Goal: Task Accomplishment & Management: Manage account settings

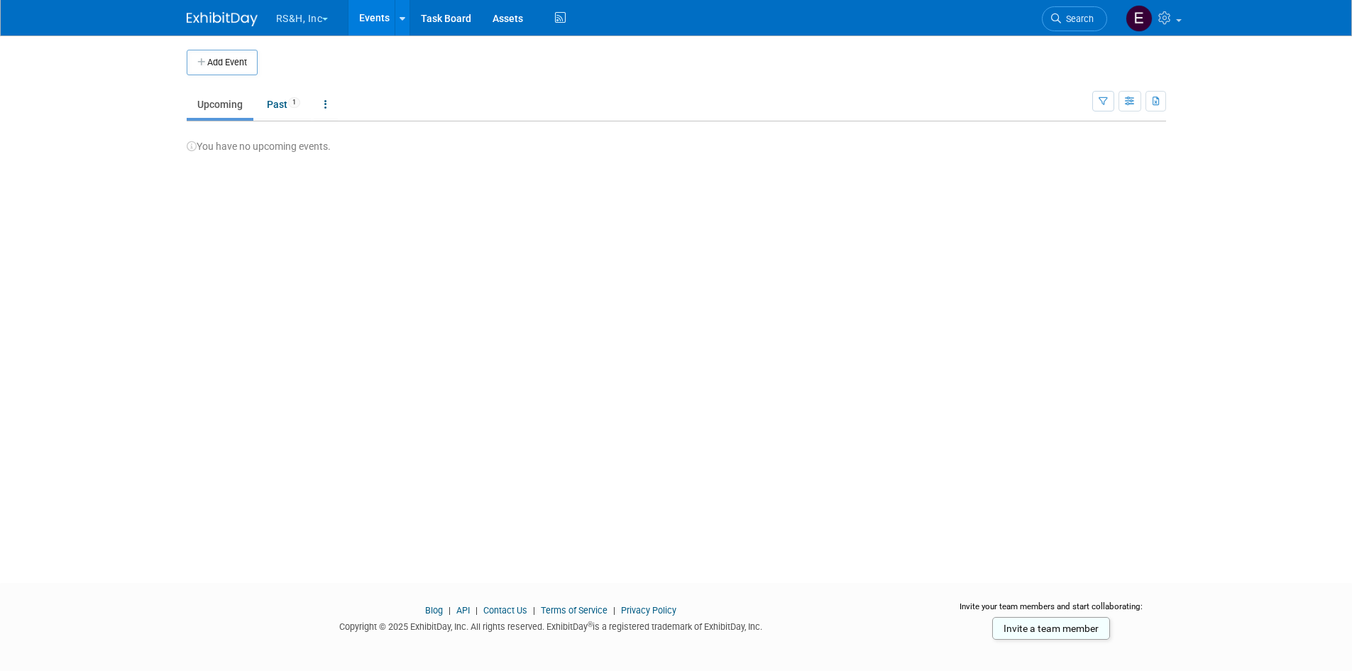
click at [288, 9] on button "RS&H, Inc" at bounding box center [311, 15] width 72 height 31
click at [322, 108] on link "ICE Conferences" at bounding box center [325, 107] width 101 height 20
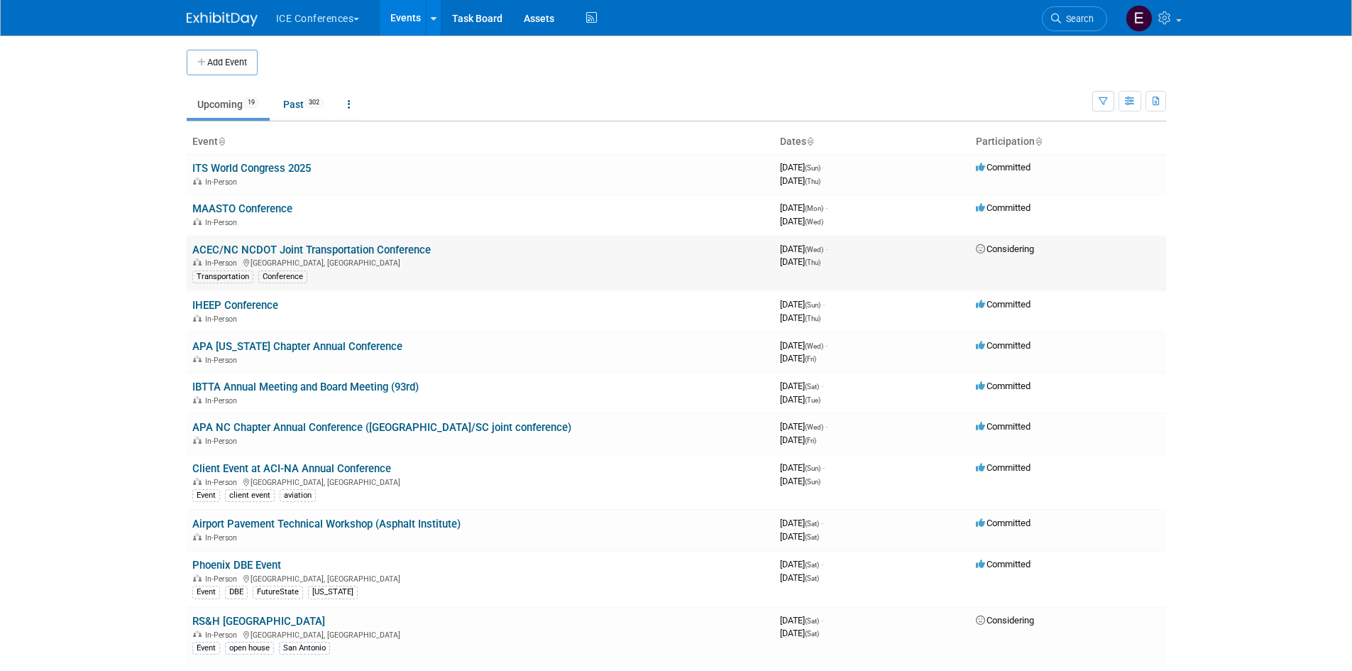
click at [364, 249] on link "ACEC/NC NCDOT Joint Transportation Conference" at bounding box center [311, 249] width 238 height 13
click at [348, 250] on link "ACEC/NC NCDOT Joint Transportation Conference" at bounding box center [311, 249] width 238 height 13
click at [253, 211] on link "MAASTO Conference" at bounding box center [242, 208] width 100 height 13
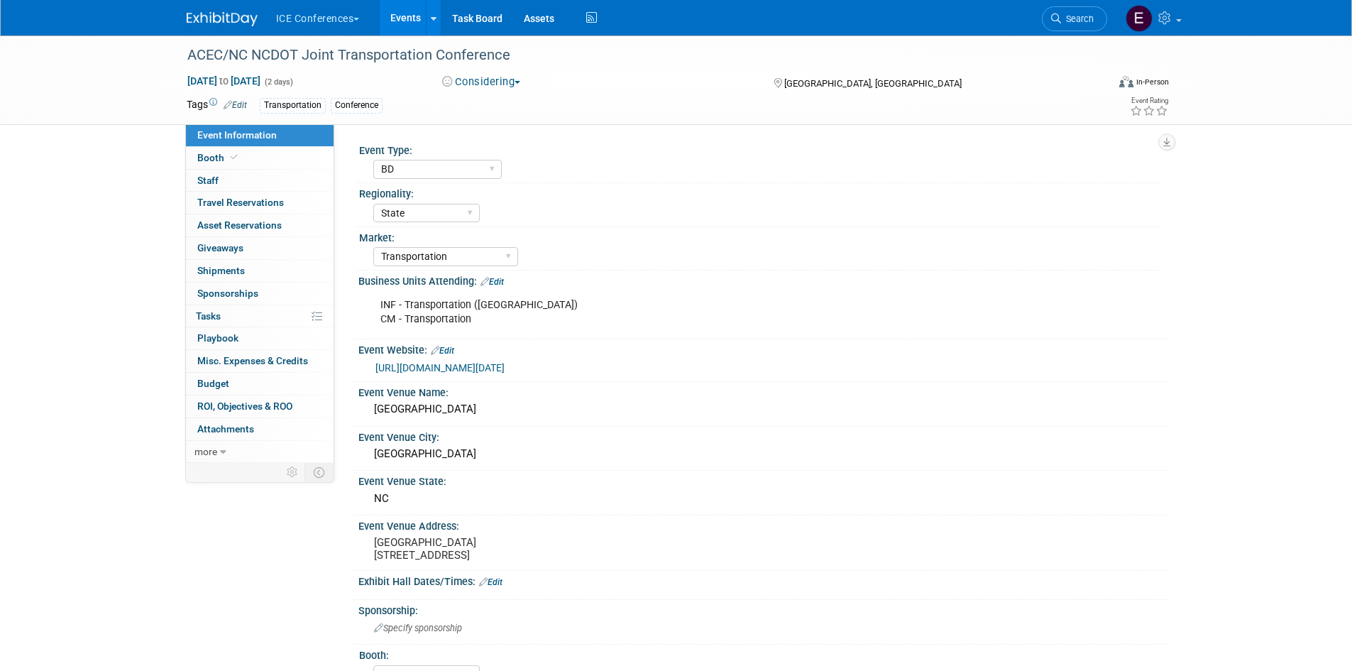
select select "BD"
select select "State"
select select "Transportation"
select select "No"
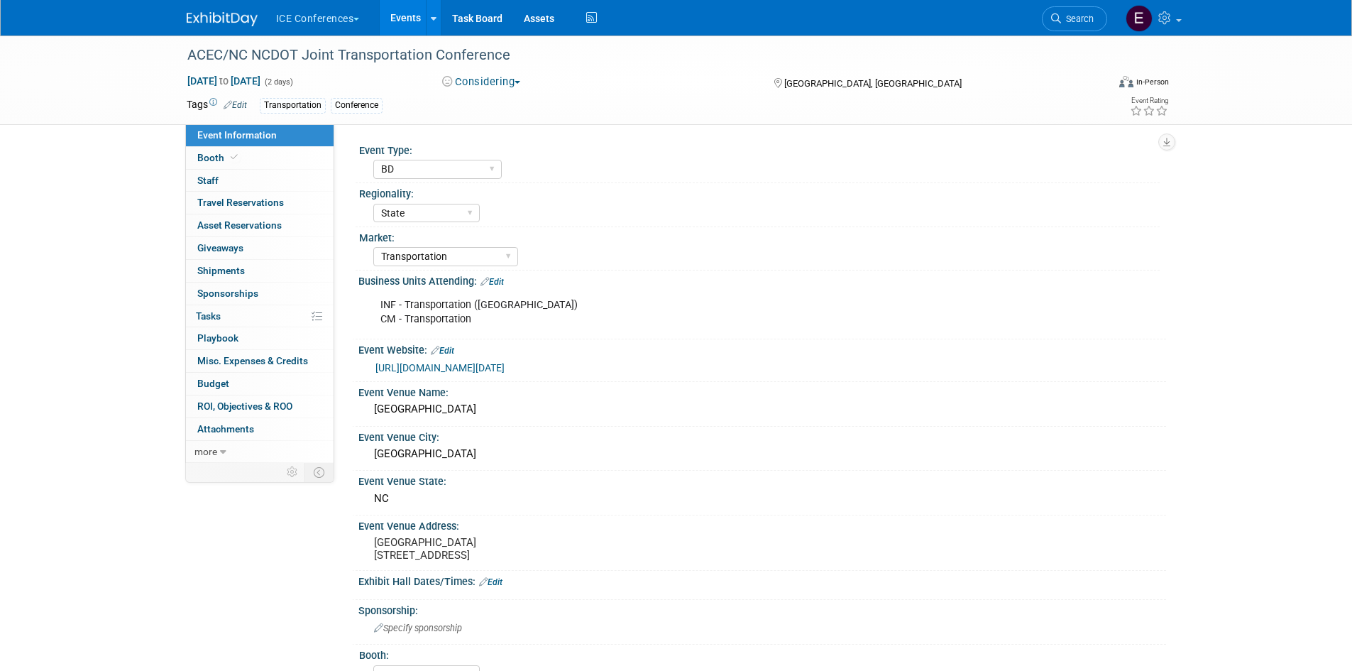
select select "BD"
select select "State"
select select "Transportation"
select select "No"
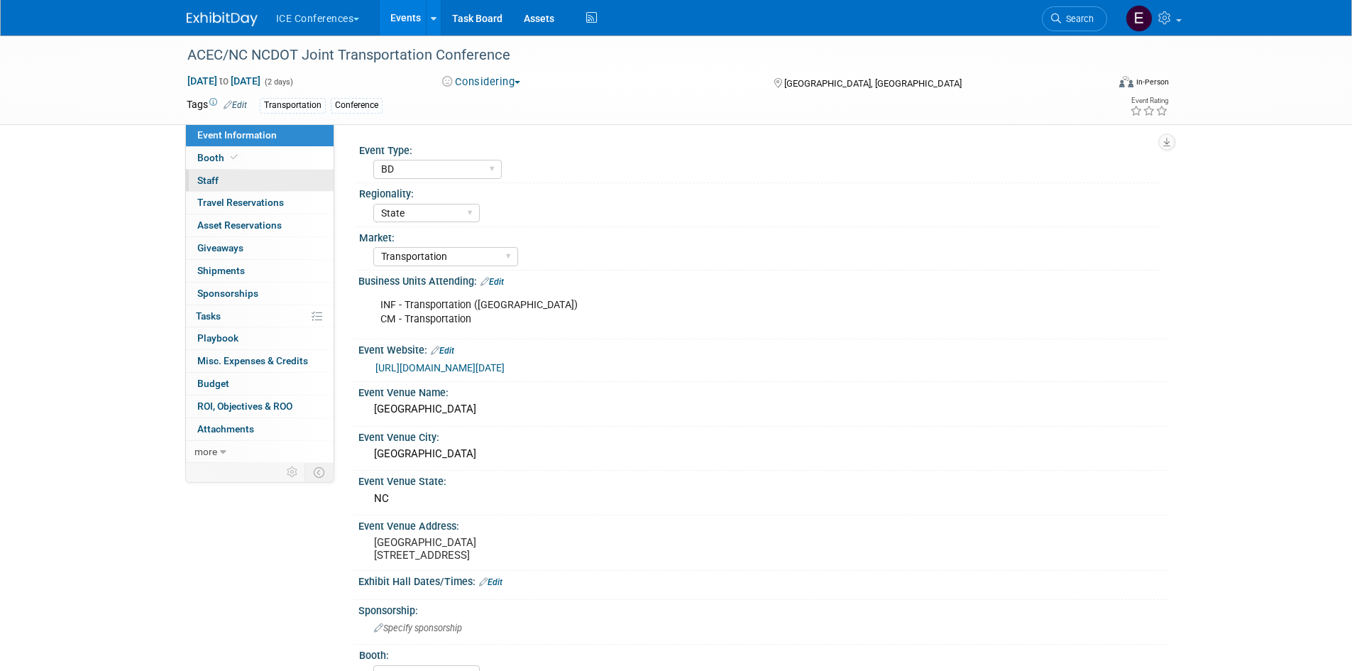
click at [204, 182] on span "Staff 0" at bounding box center [207, 180] width 21 height 11
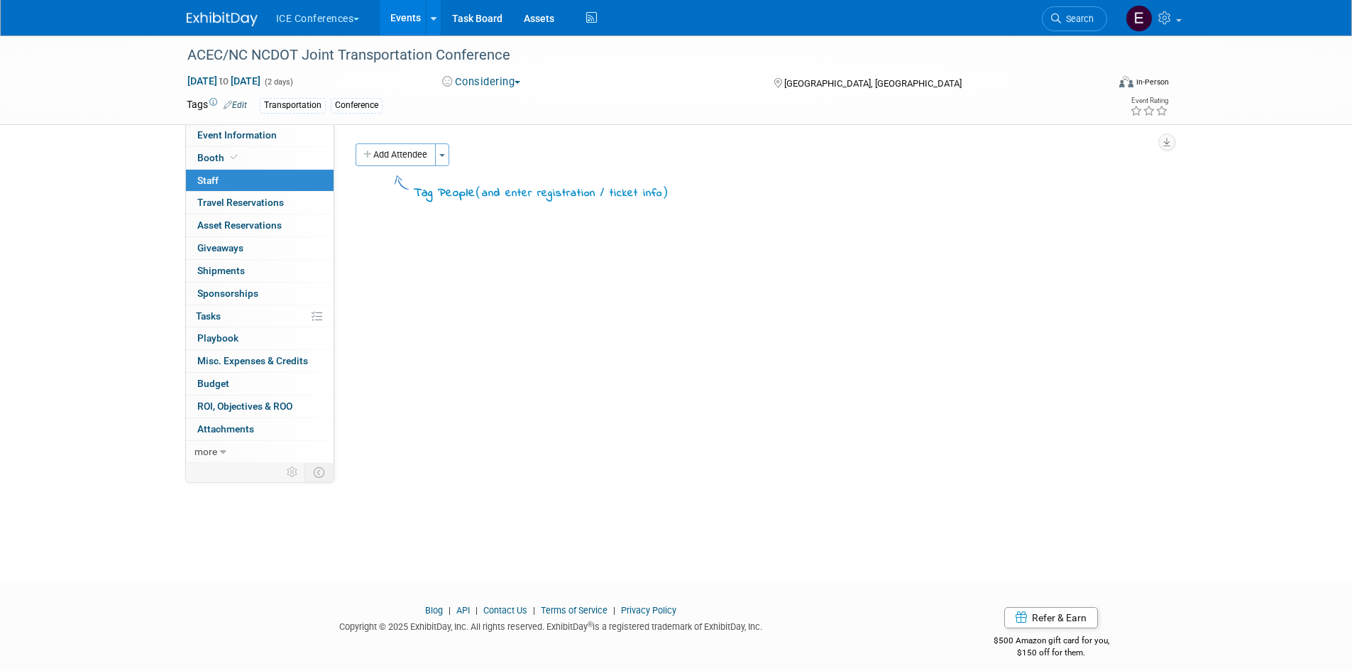
click at [507, 77] on button "Considering" at bounding box center [481, 82] width 89 height 15
click at [558, 445] on div "Event Type: BD Billable Training Workshop 5K/Run Golf Non-Conference Event Lunc…" at bounding box center [750, 293] width 832 height 339
click at [265, 202] on span "Travel Reservations 0" at bounding box center [240, 202] width 87 height 11
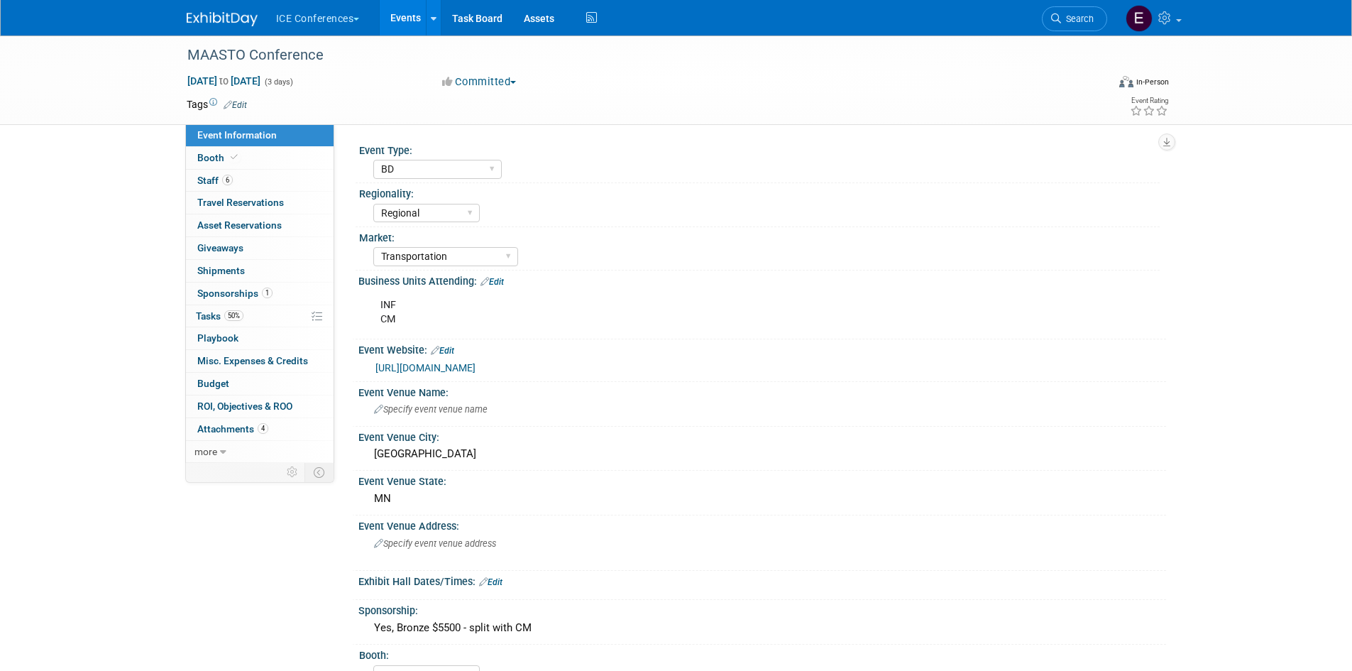
select select "BD"
select select "Regional"
select select "Transportation"
select select "No"
click at [245, 159] on link "Booth" at bounding box center [260, 158] width 148 height 22
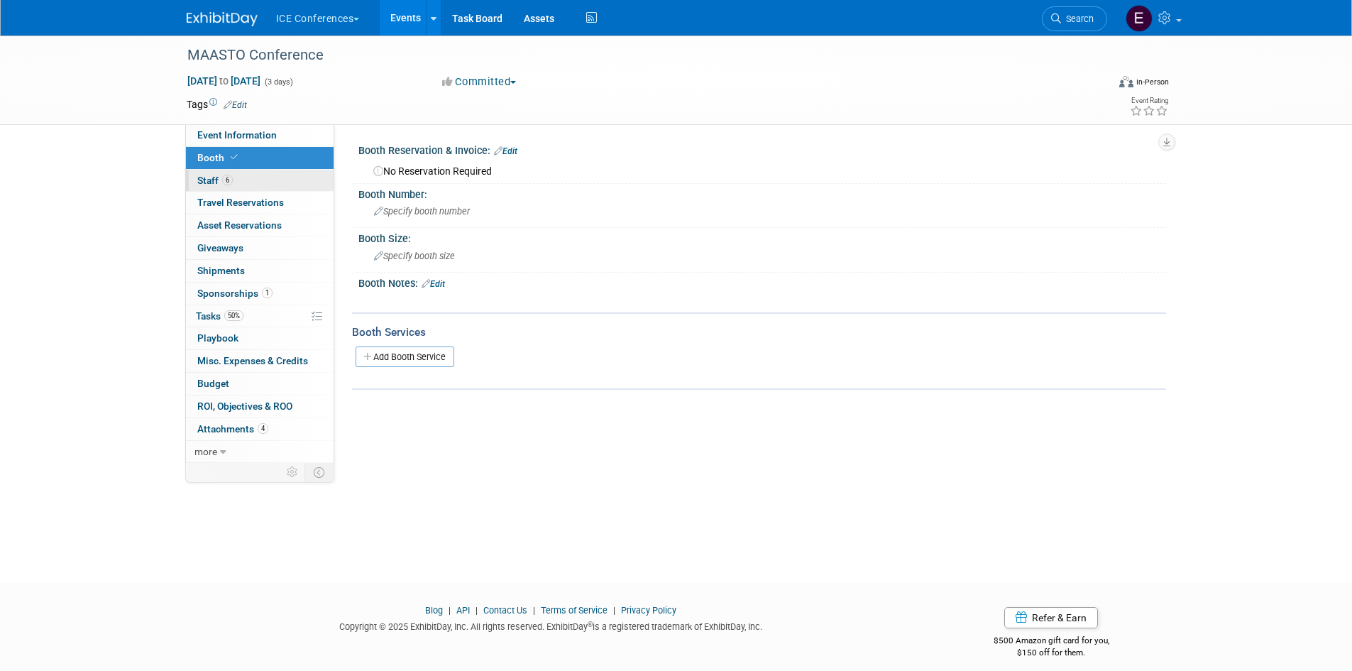
click at [247, 175] on link "6 Staff 6" at bounding box center [260, 181] width 148 height 22
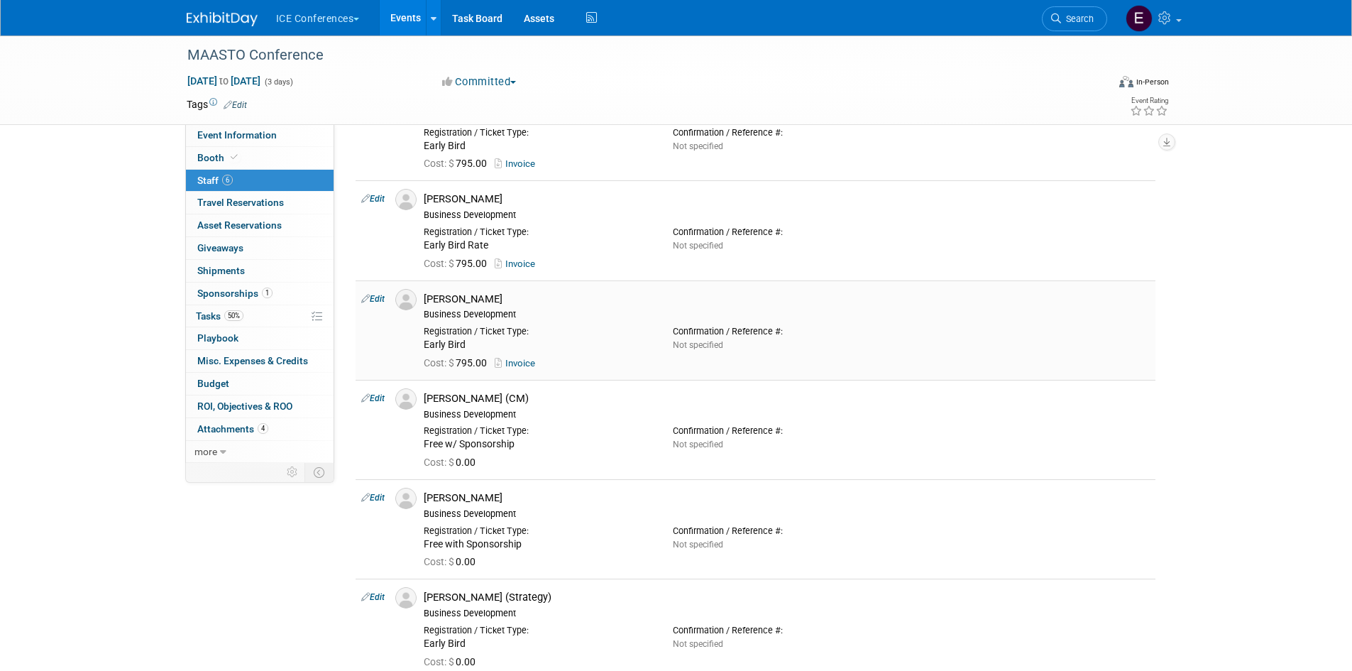
scroll to position [97, 0]
click at [248, 201] on span "Travel Reservations 0" at bounding box center [240, 202] width 87 height 11
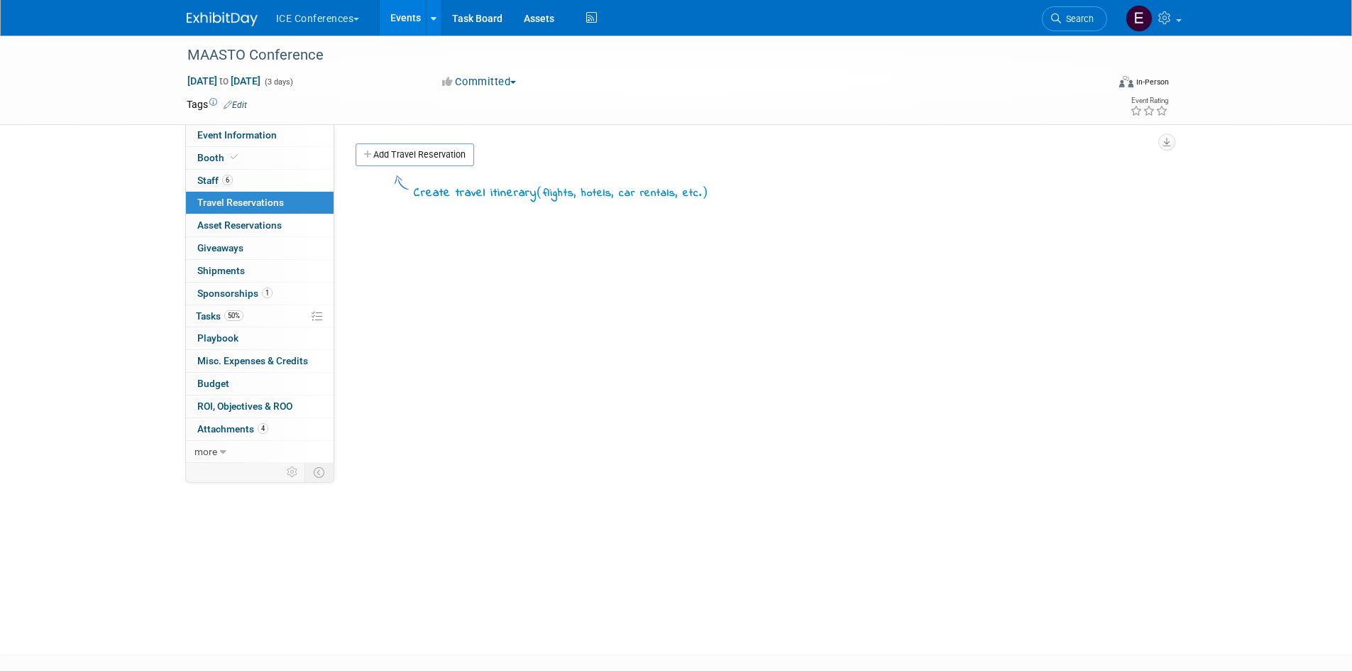
scroll to position [6, 0]
click at [229, 222] on span "Asset Reservations 0" at bounding box center [239, 224] width 84 height 11
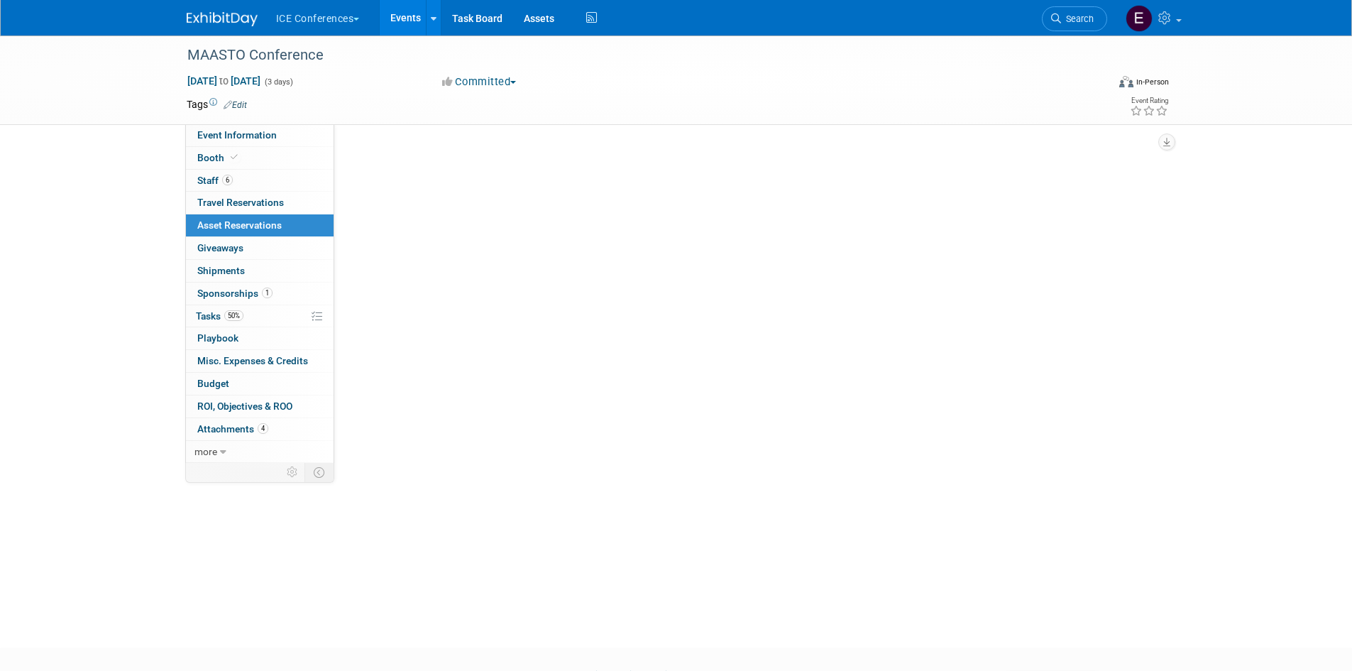
scroll to position [0, 0]
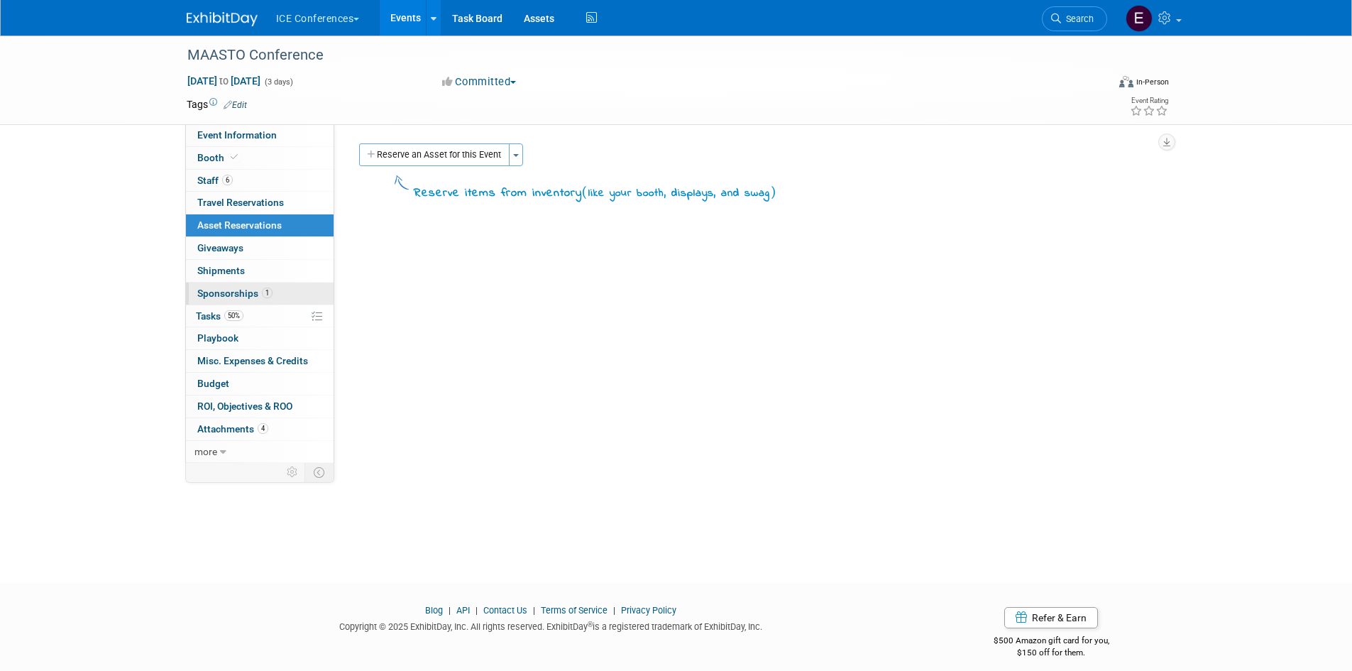
click at [248, 295] on span "Sponsorships 1" at bounding box center [234, 292] width 75 height 11
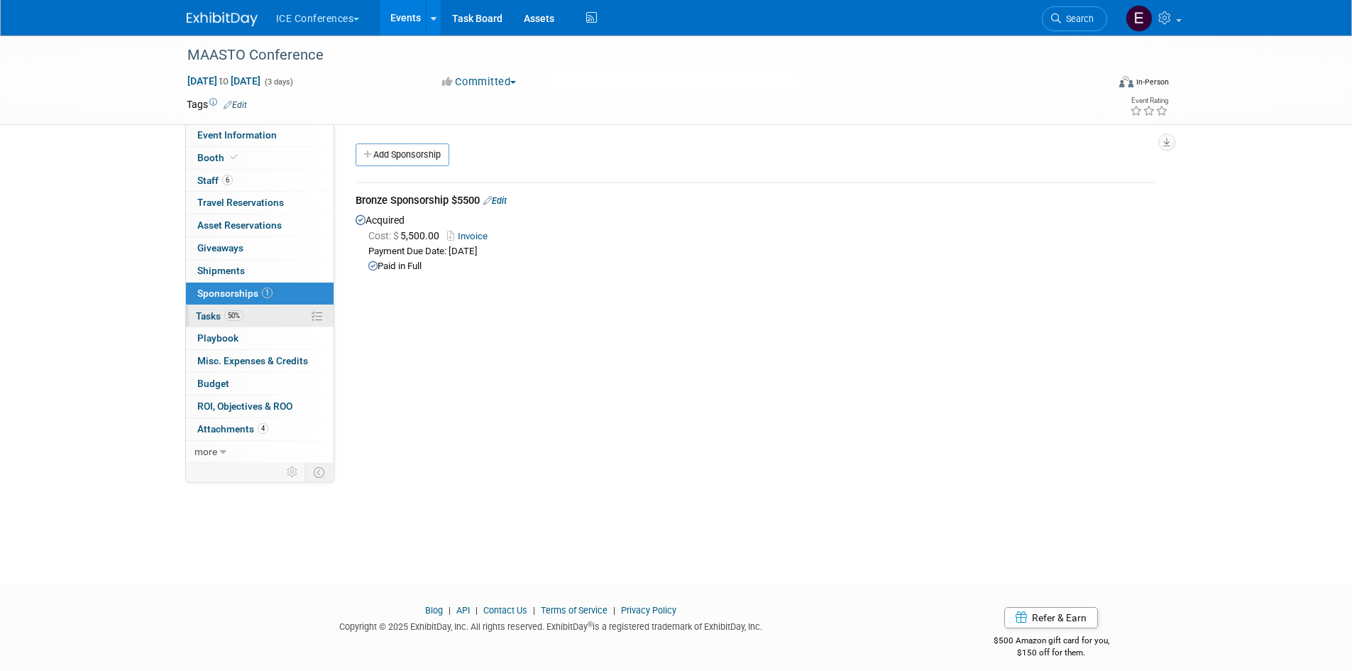
click at [253, 312] on link "50% Tasks 50%" at bounding box center [260, 316] width 148 height 22
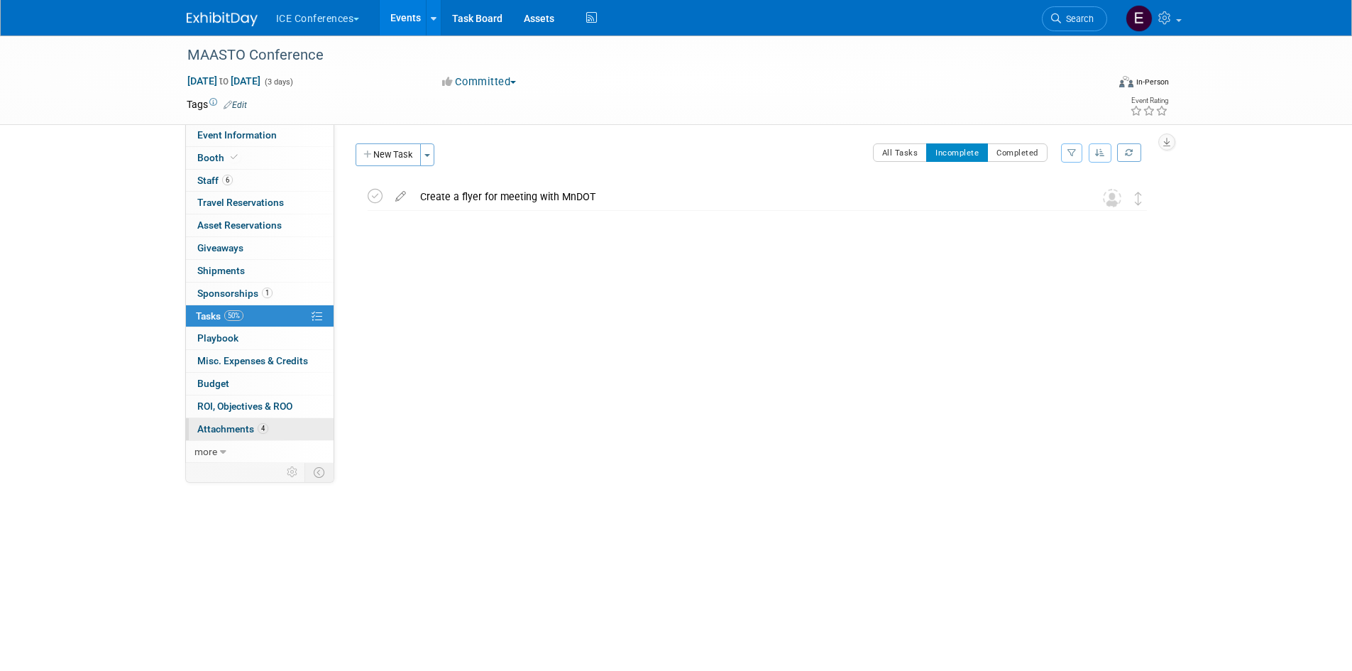
click at [236, 423] on span "Attachments 4" at bounding box center [232, 428] width 71 height 11
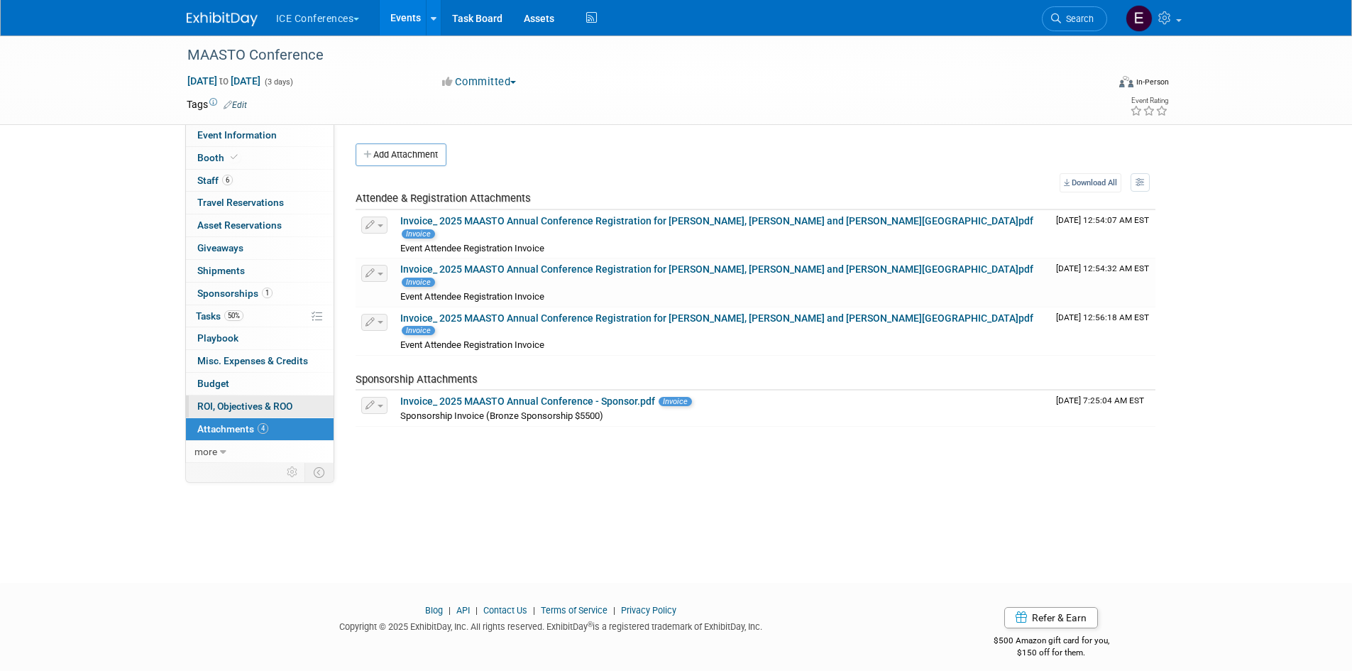
click at [229, 402] on span "ROI, Objectives & ROO 0" at bounding box center [244, 405] width 95 height 11
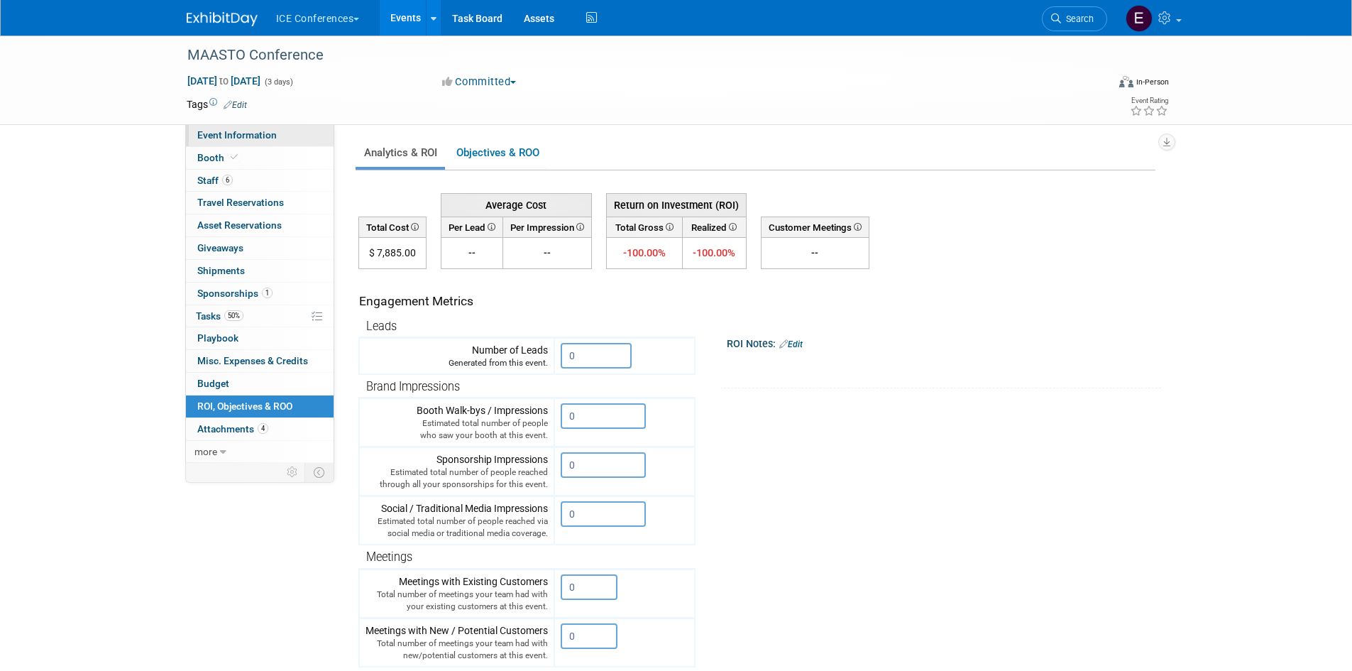
click at [251, 129] on span "Event Information" at bounding box center [236, 134] width 79 height 11
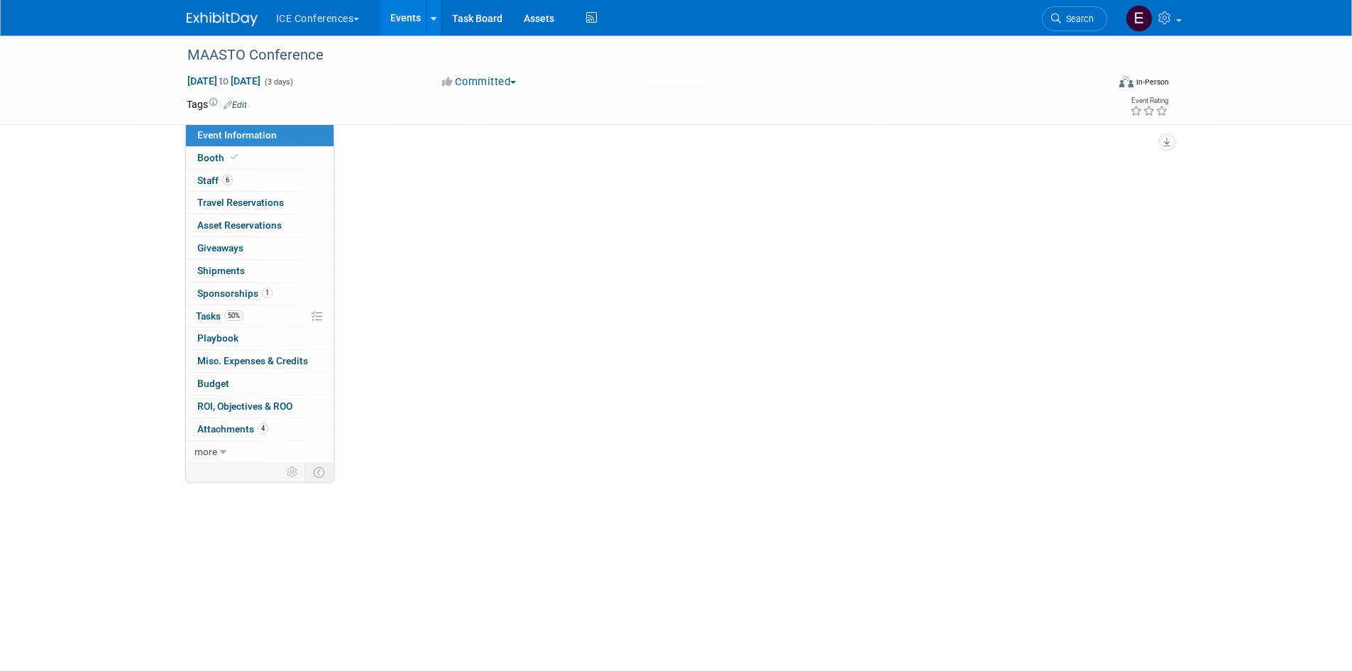
select select "BD"
select select "Regional"
select select "Transportation"
select select "No"
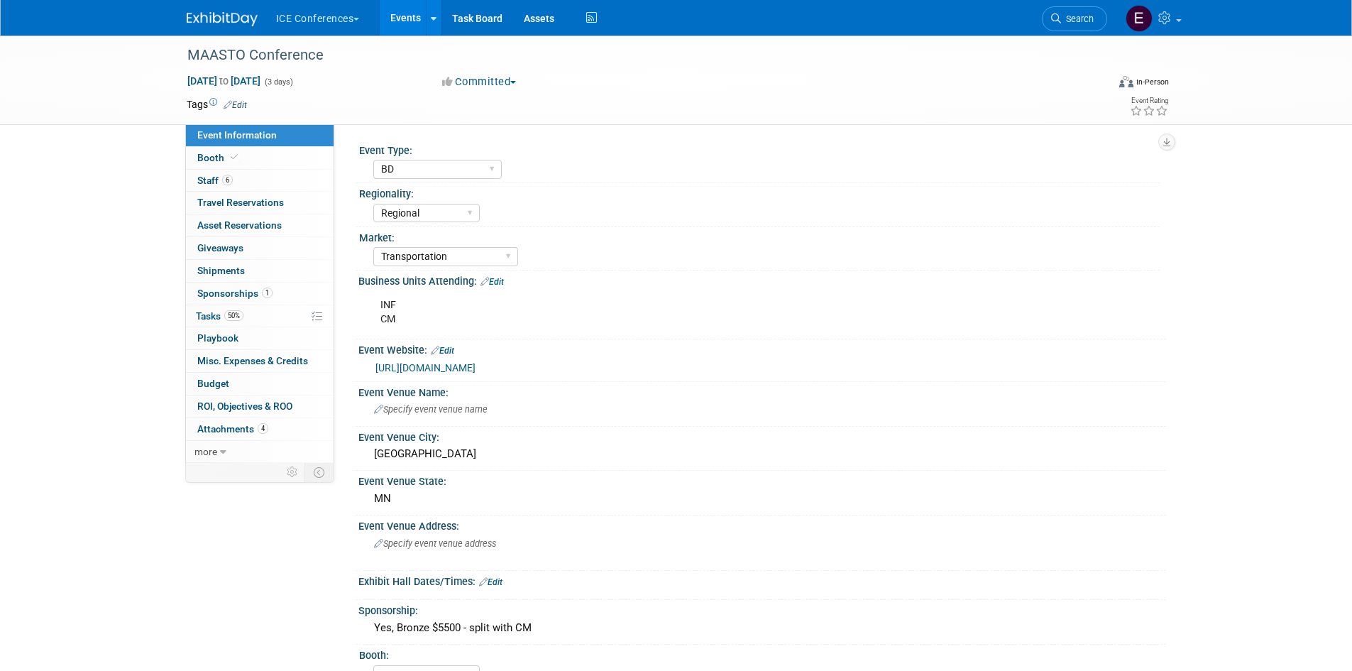
click at [295, 14] on button "ICE Conferences" at bounding box center [326, 15] width 103 height 31
click at [332, 108] on link "ICE Conferences" at bounding box center [325, 107] width 101 height 20
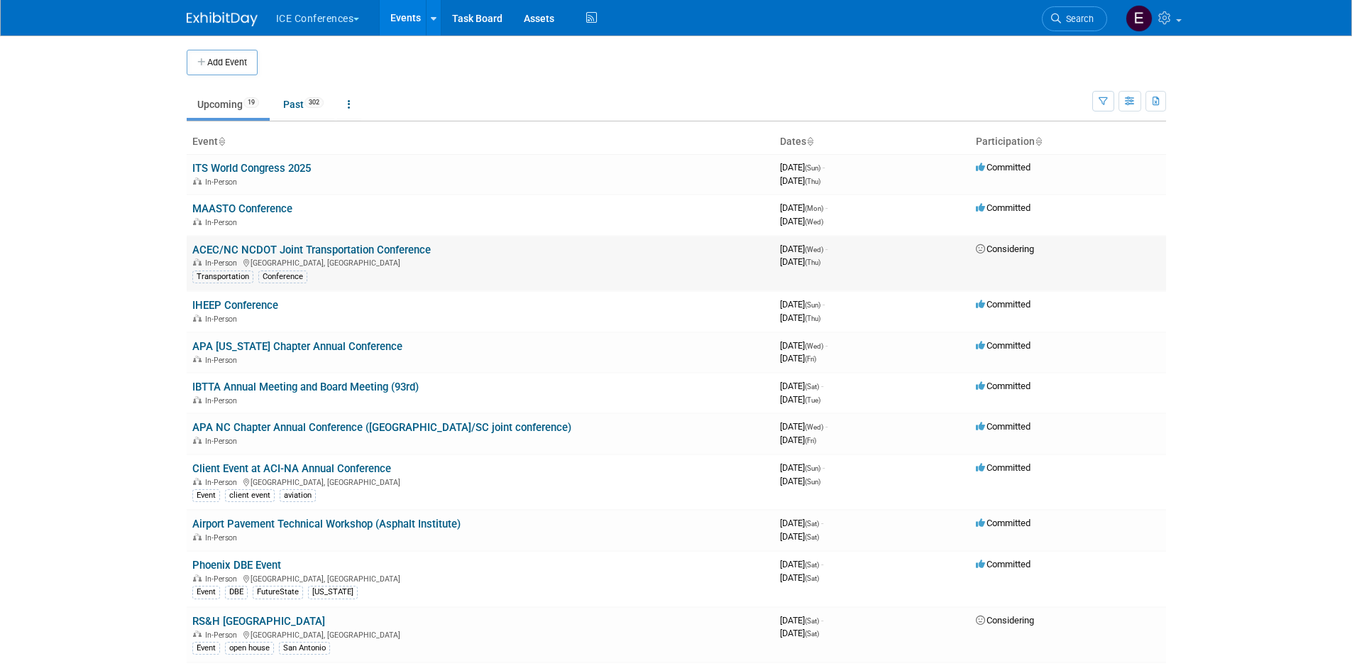
click at [1162, 252] on td "Considering" at bounding box center [1068, 264] width 196 height 56
click at [478, 15] on link "Task Board" at bounding box center [477, 17] width 72 height 35
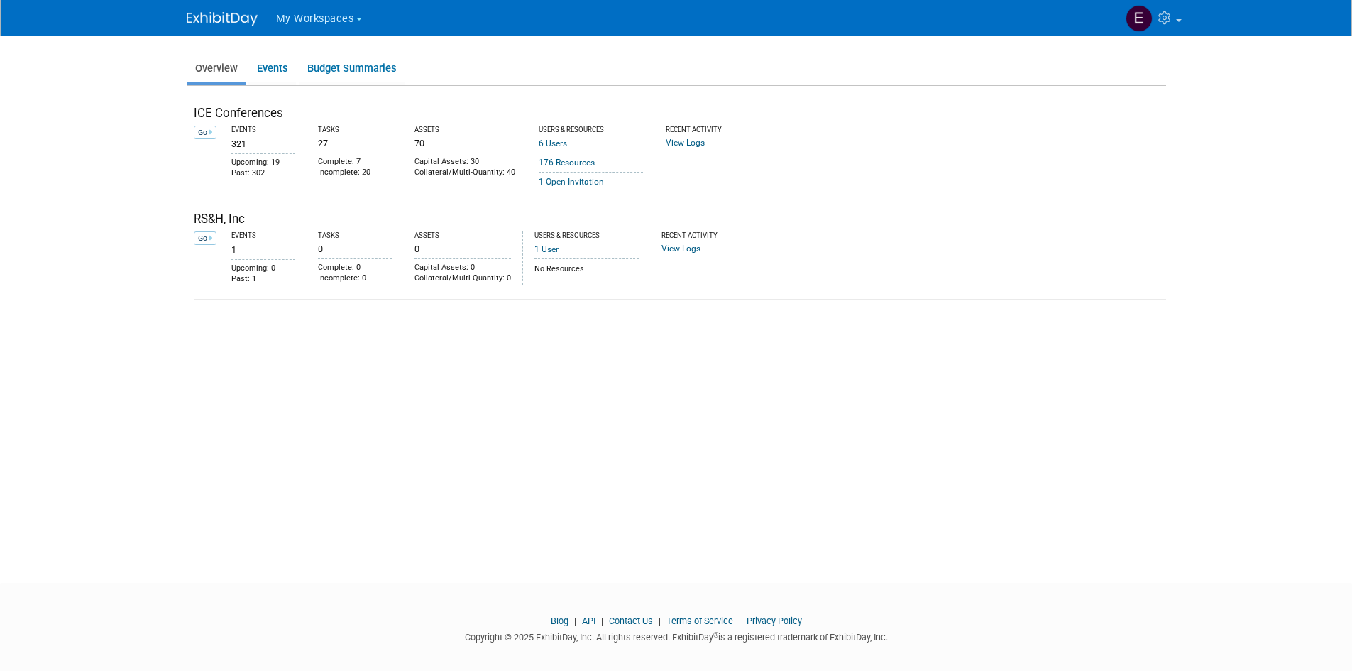
click at [321, 13] on span "My Workspaces" at bounding box center [315, 19] width 78 height 12
click at [317, 57] on link "ICE Conferences" at bounding box center [325, 67] width 101 height 20
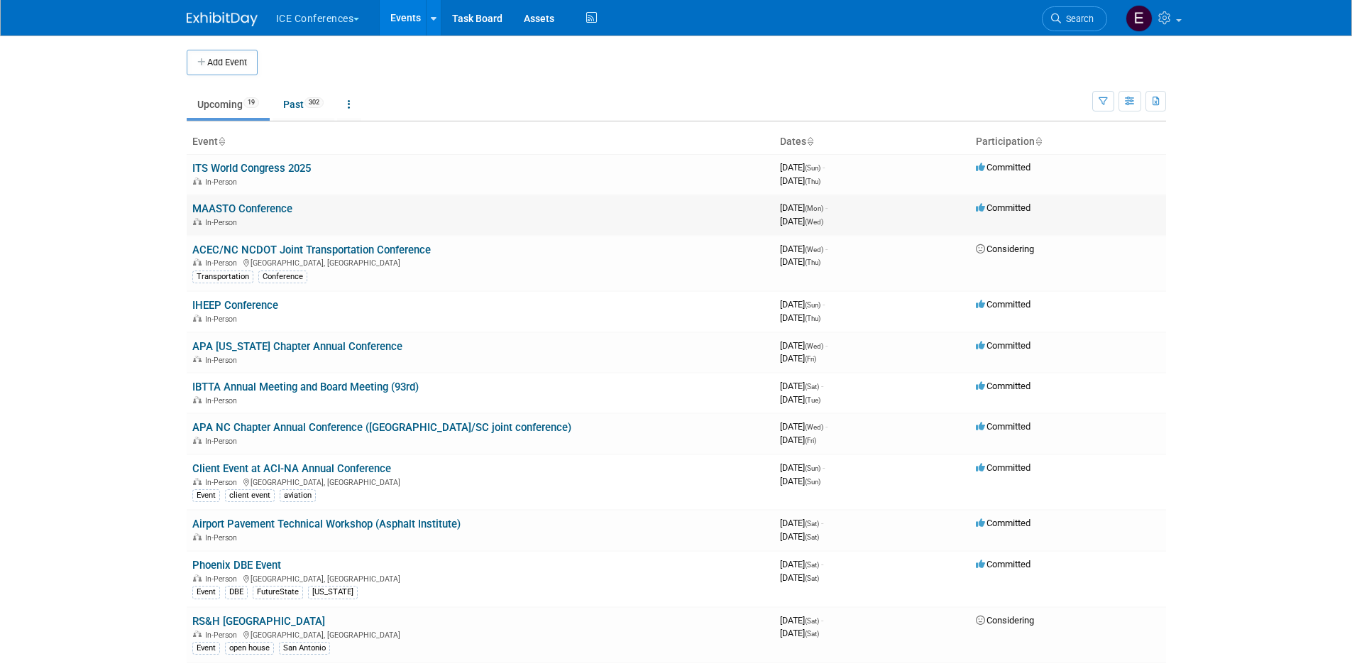
click at [250, 212] on link "MAASTO Conference" at bounding box center [242, 208] width 100 height 13
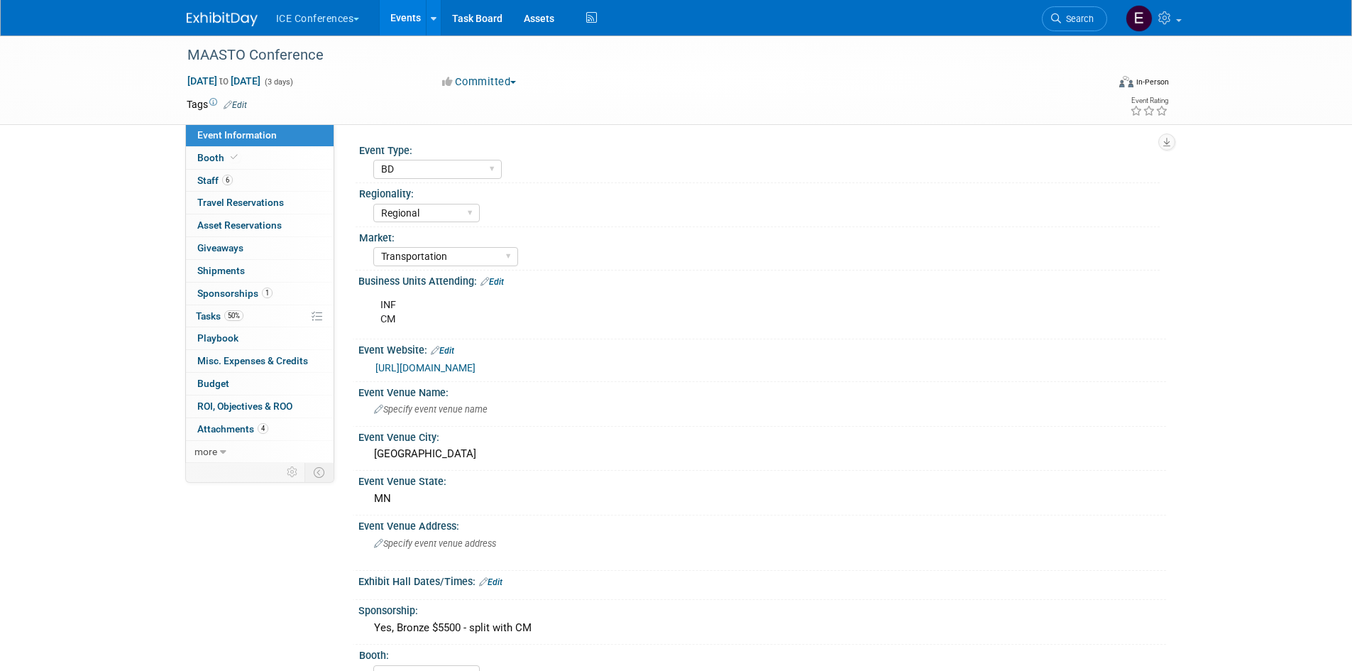
select select "BD"
select select "Regional"
select select "Transportation"
select select "No"
click at [196, 171] on link "6 Staff 6" at bounding box center [260, 181] width 148 height 22
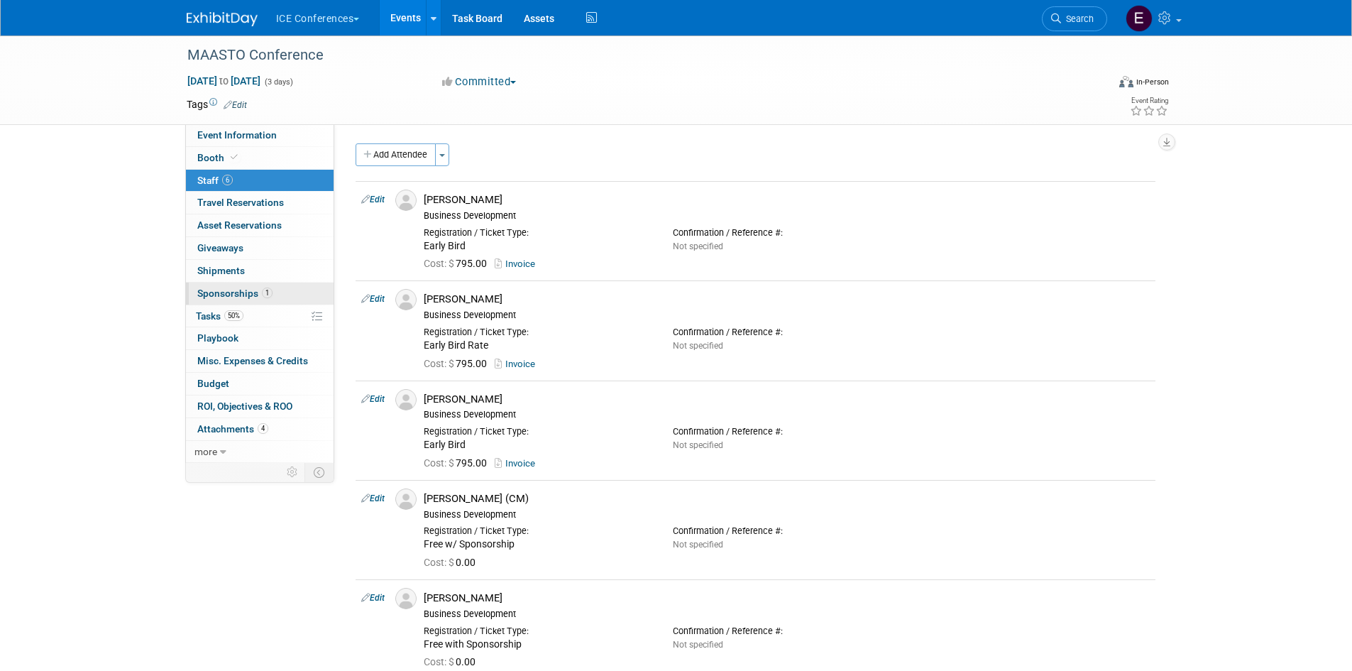
click at [226, 285] on link "1 Sponsorships 1" at bounding box center [260, 293] width 148 height 22
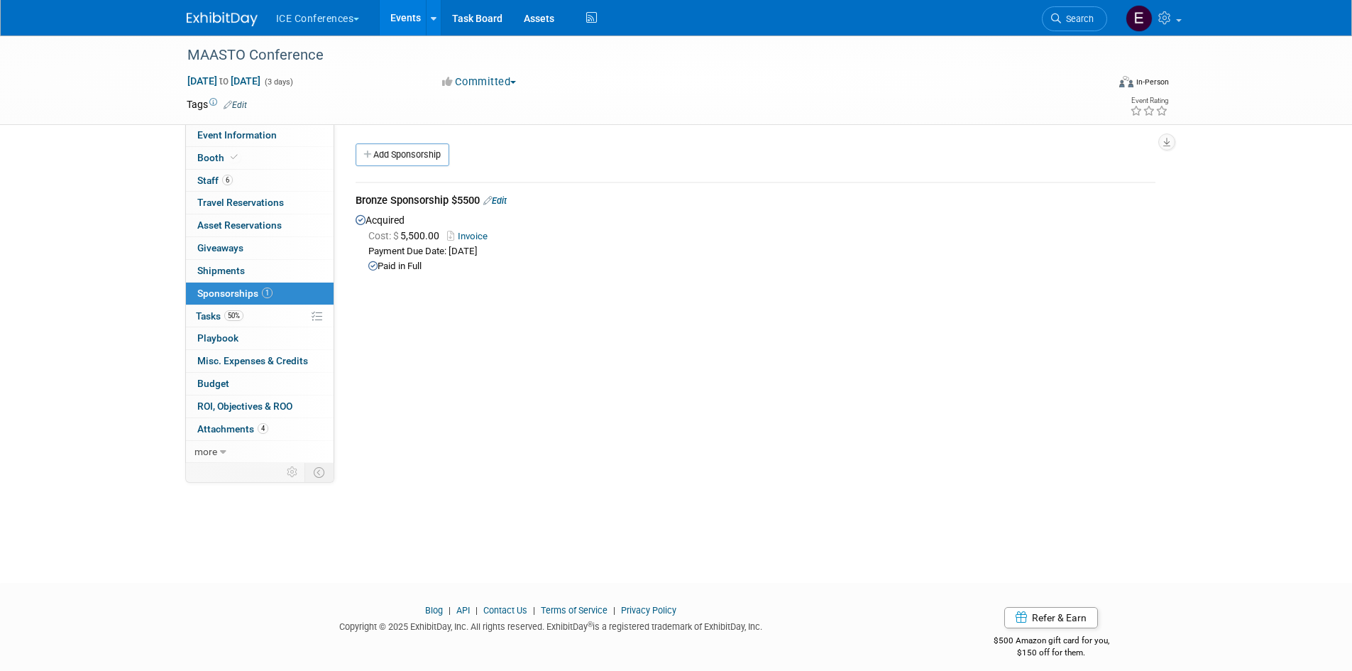
click at [353, 11] on button "ICE Conferences" at bounding box center [326, 15] width 103 height 31
click at [325, 107] on link "ICE Conferences" at bounding box center [325, 107] width 101 height 20
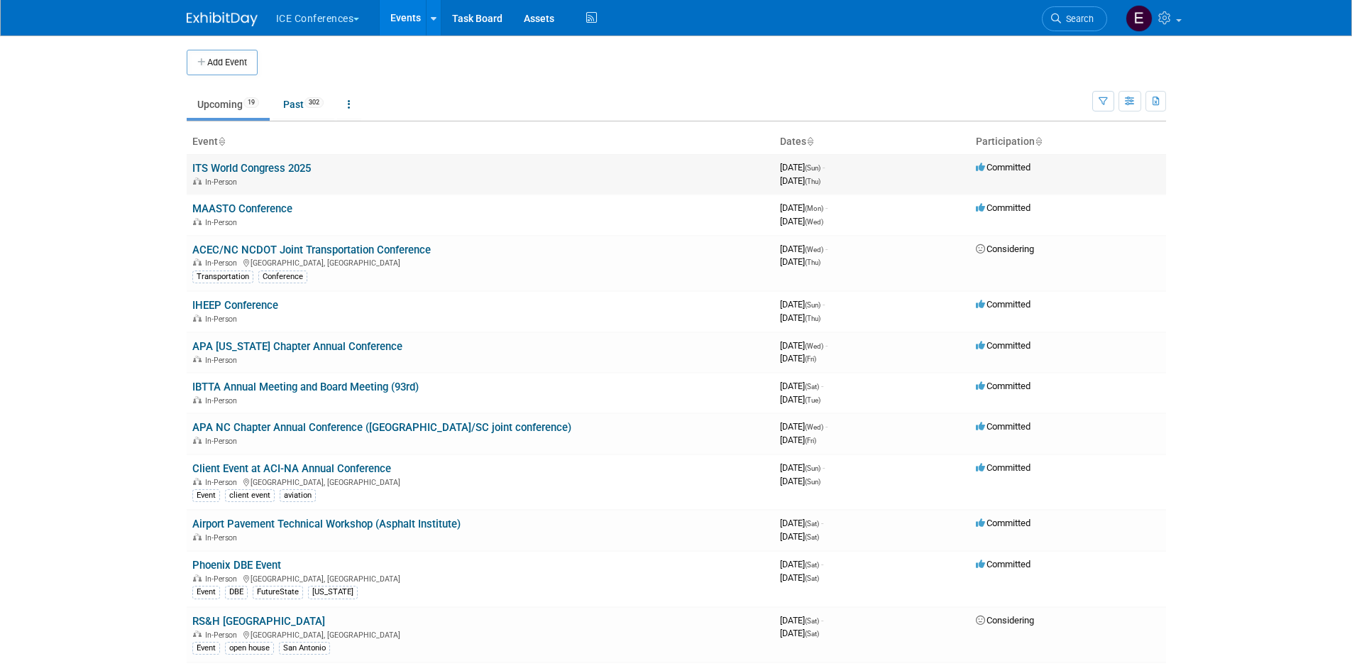
click at [270, 185] on div "In-Person" at bounding box center [480, 180] width 576 height 11
click at [540, 7] on link "Assets" at bounding box center [539, 17] width 52 height 35
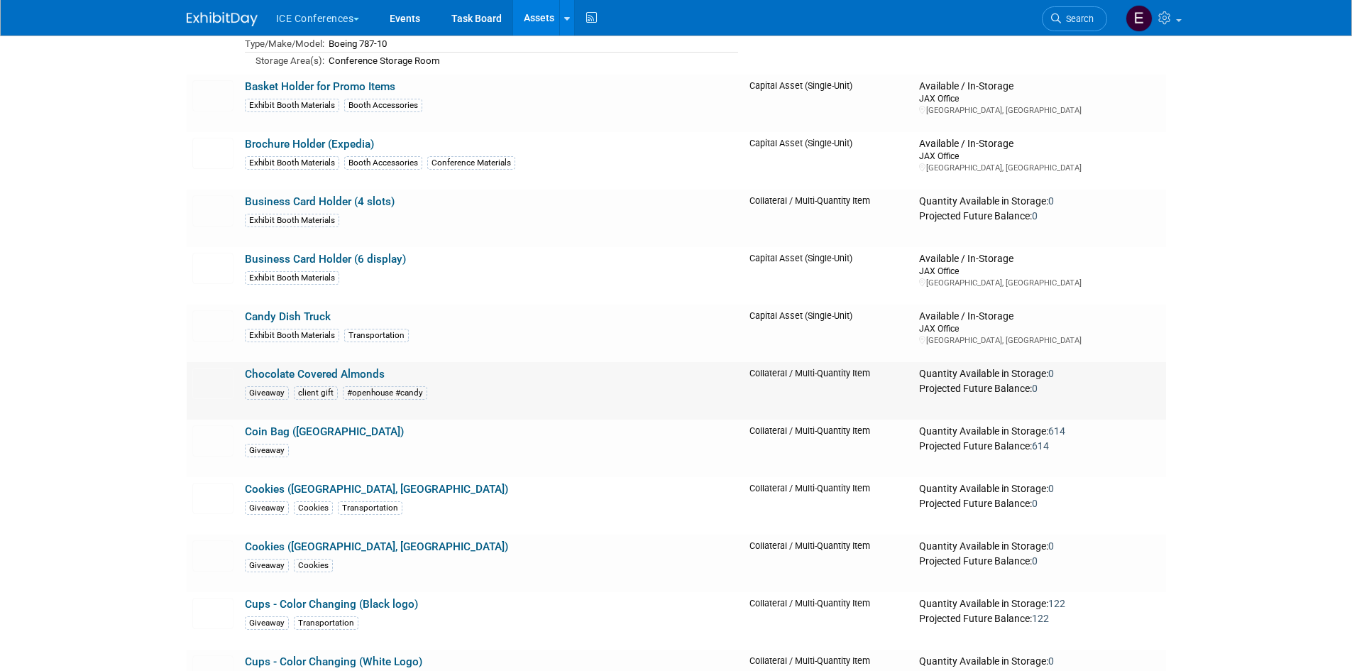
scroll to position [230, 0]
click at [375, 259] on link "Business Card Holder (6 display)" at bounding box center [325, 258] width 161 height 13
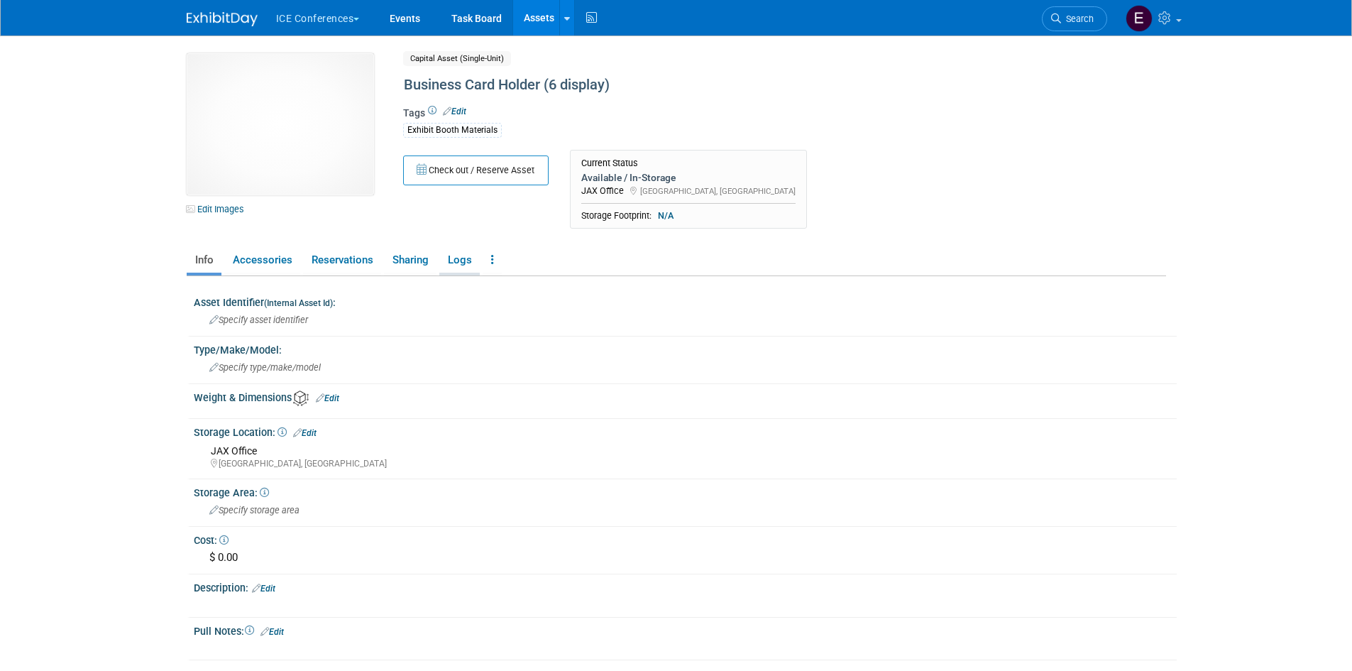
click at [466, 258] on link "Logs" at bounding box center [459, 260] width 40 height 25
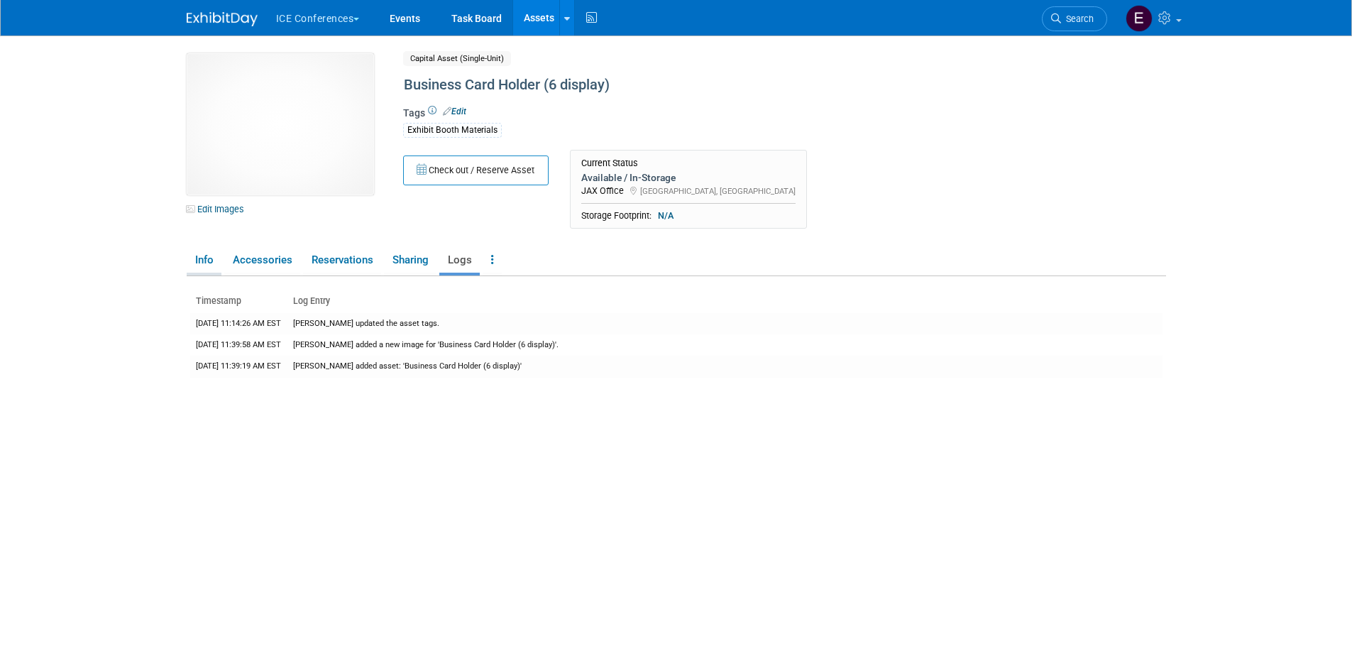
click at [201, 266] on link "Info" at bounding box center [204, 260] width 35 height 25
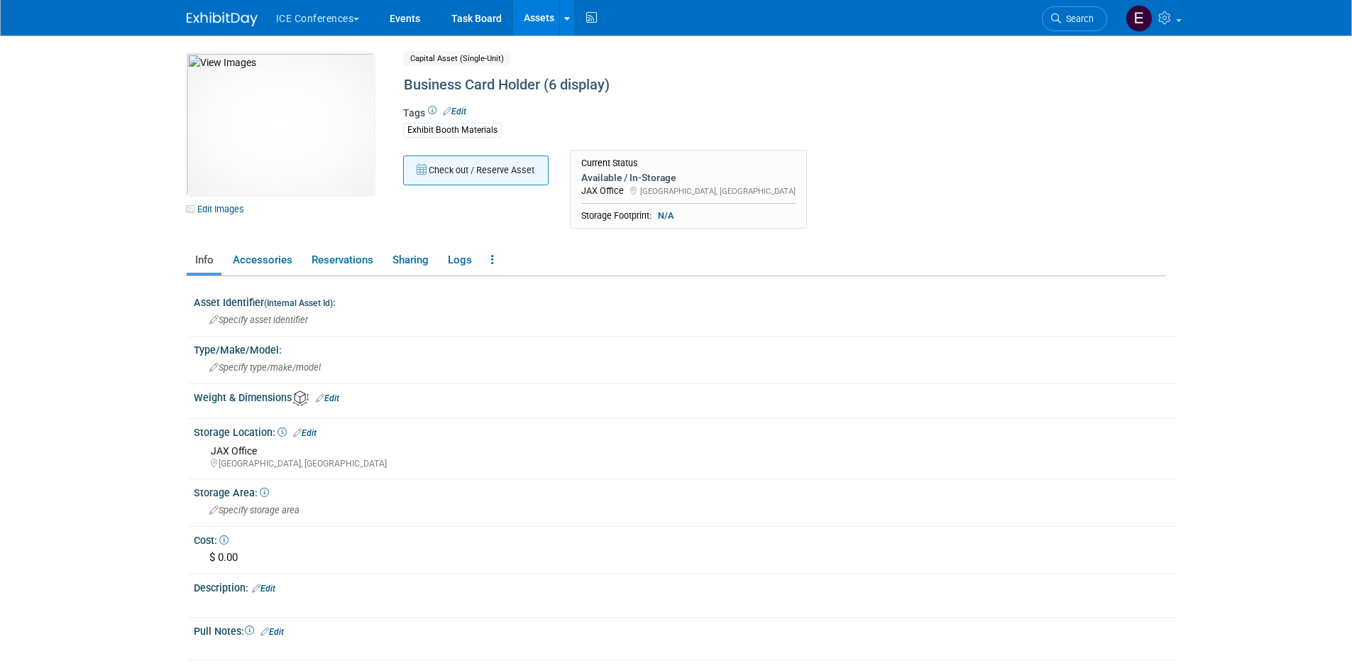
click at [457, 171] on button "Check out / Reserve Asset" at bounding box center [475, 170] width 145 height 30
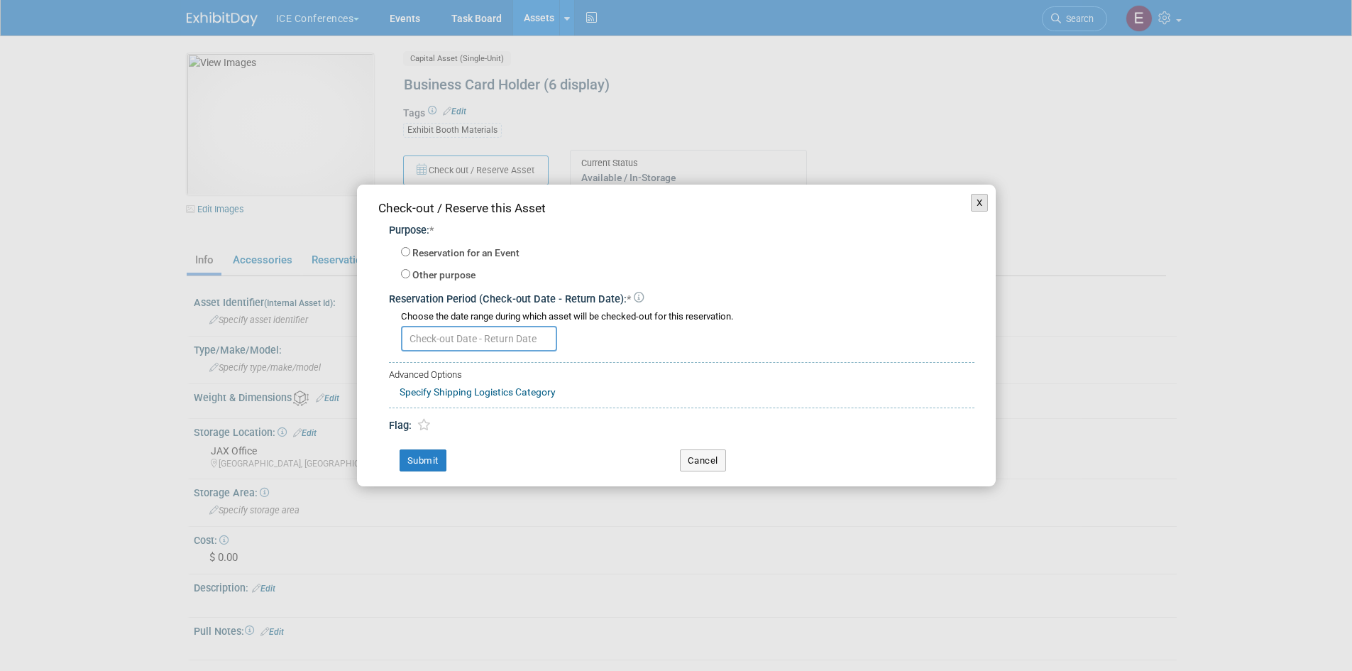
click at [983, 199] on button "X" at bounding box center [980, 203] width 18 height 18
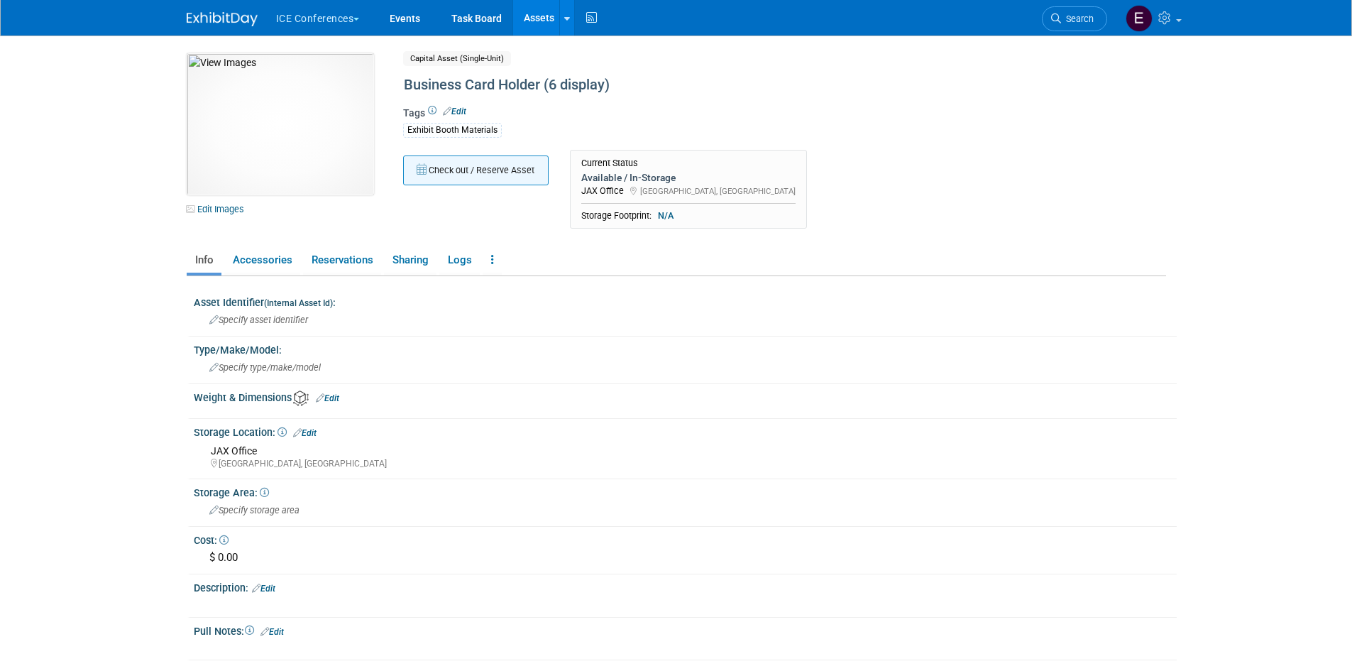
click at [454, 167] on button "Check out / Reserve Asset" at bounding box center [475, 170] width 145 height 30
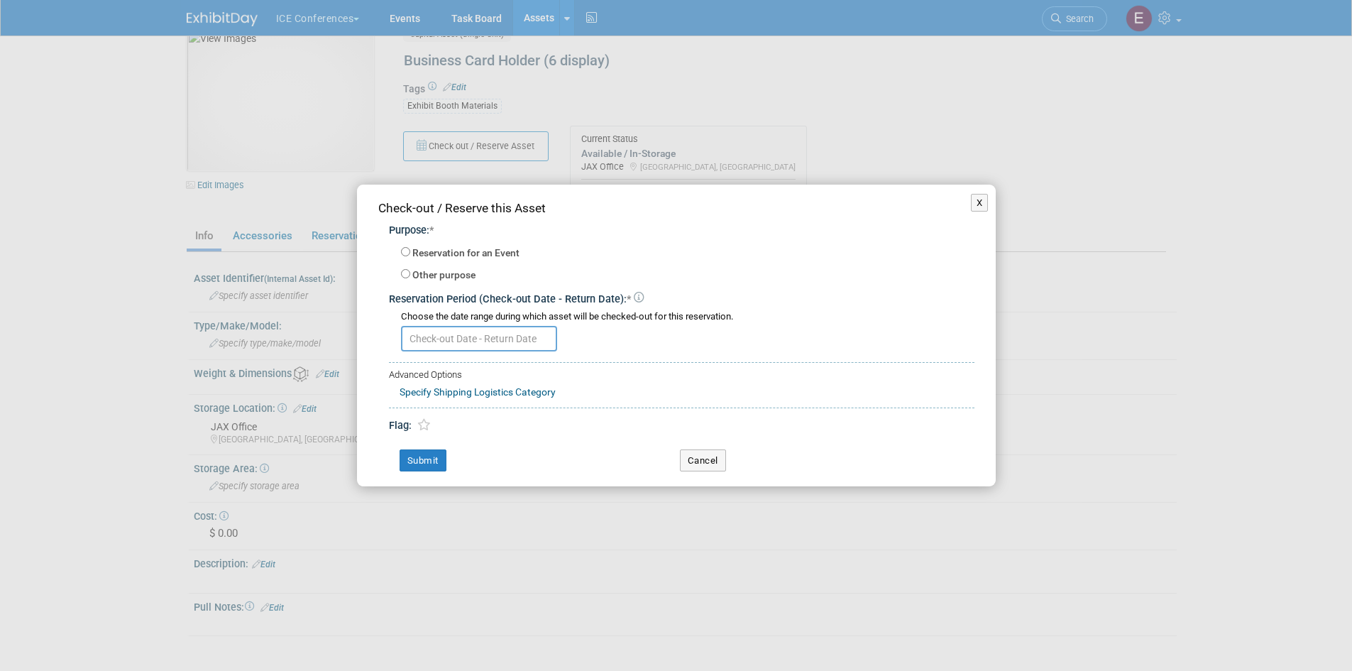
scroll to position [23, 0]
click at [406, 251] on input "Reservation for an Event" at bounding box center [405, 251] width 9 height 9
radio input "true"
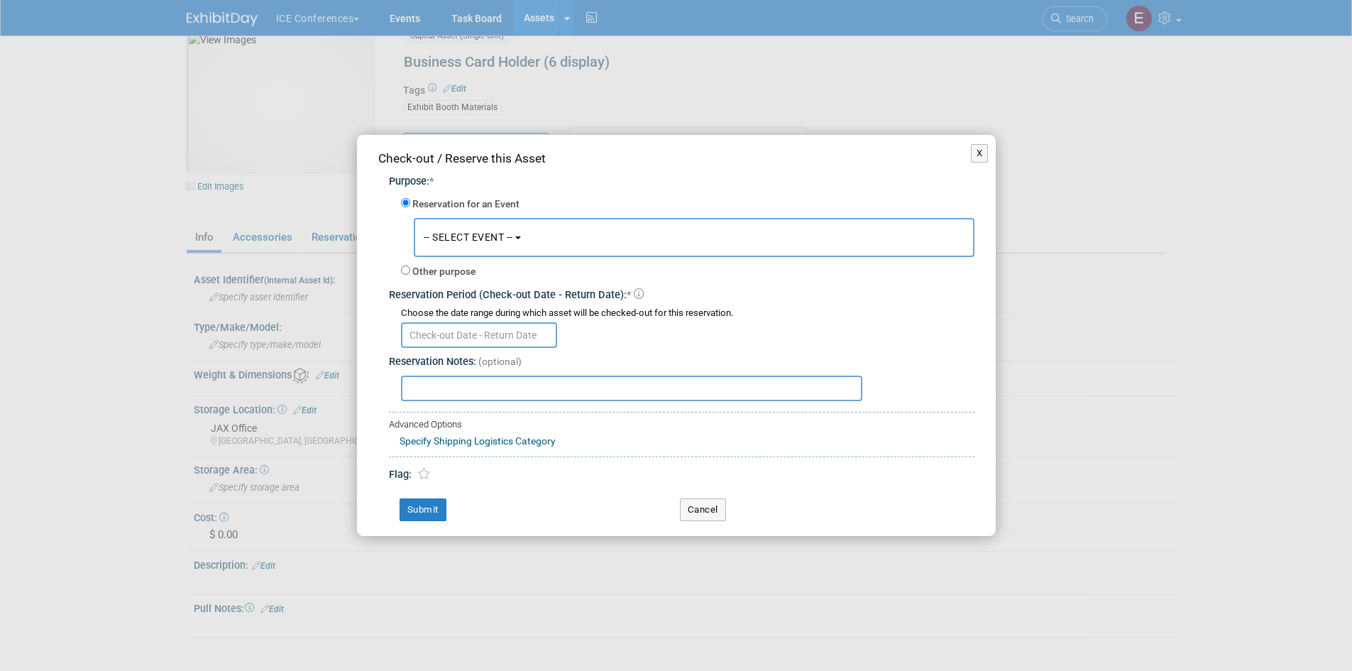
click at [506, 208] on label "Reservation for an Event" at bounding box center [465, 204] width 107 height 14
click at [410, 207] on input "Reservation for an Event" at bounding box center [405, 202] width 9 height 9
click at [495, 231] on span "-- SELECT EVENT --" at bounding box center [468, 236] width 89 height 11
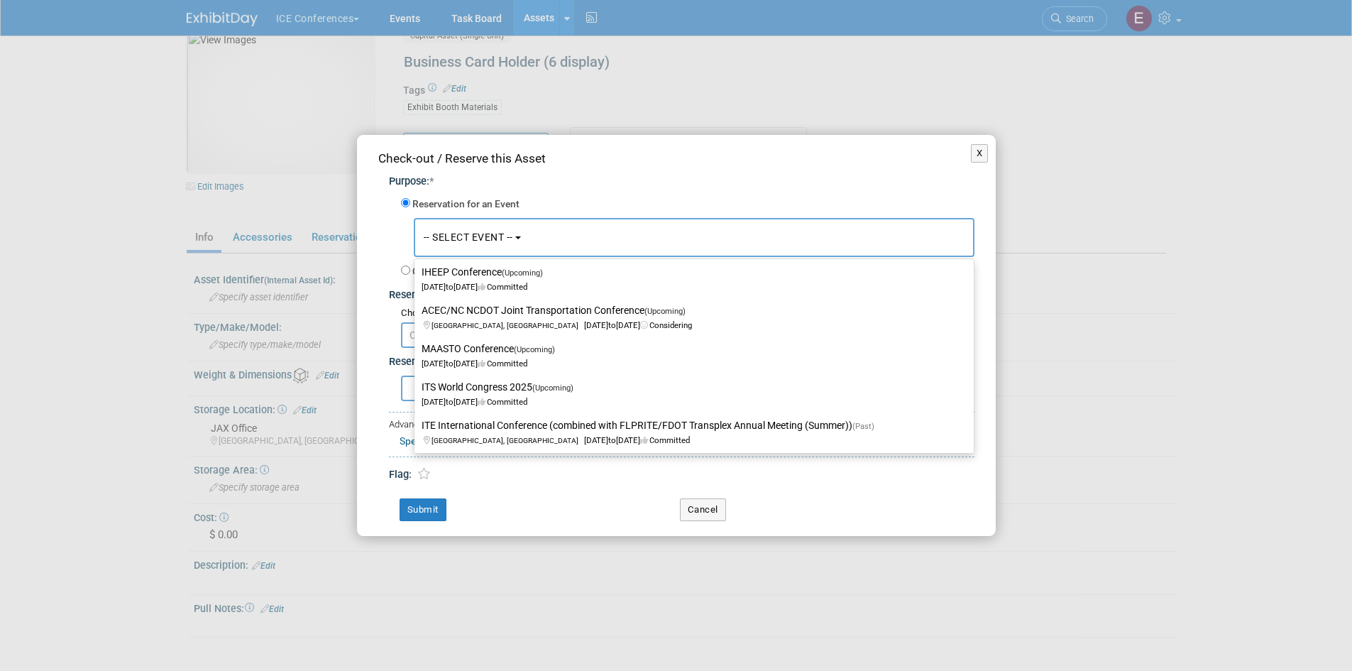
scroll to position [646, 0]
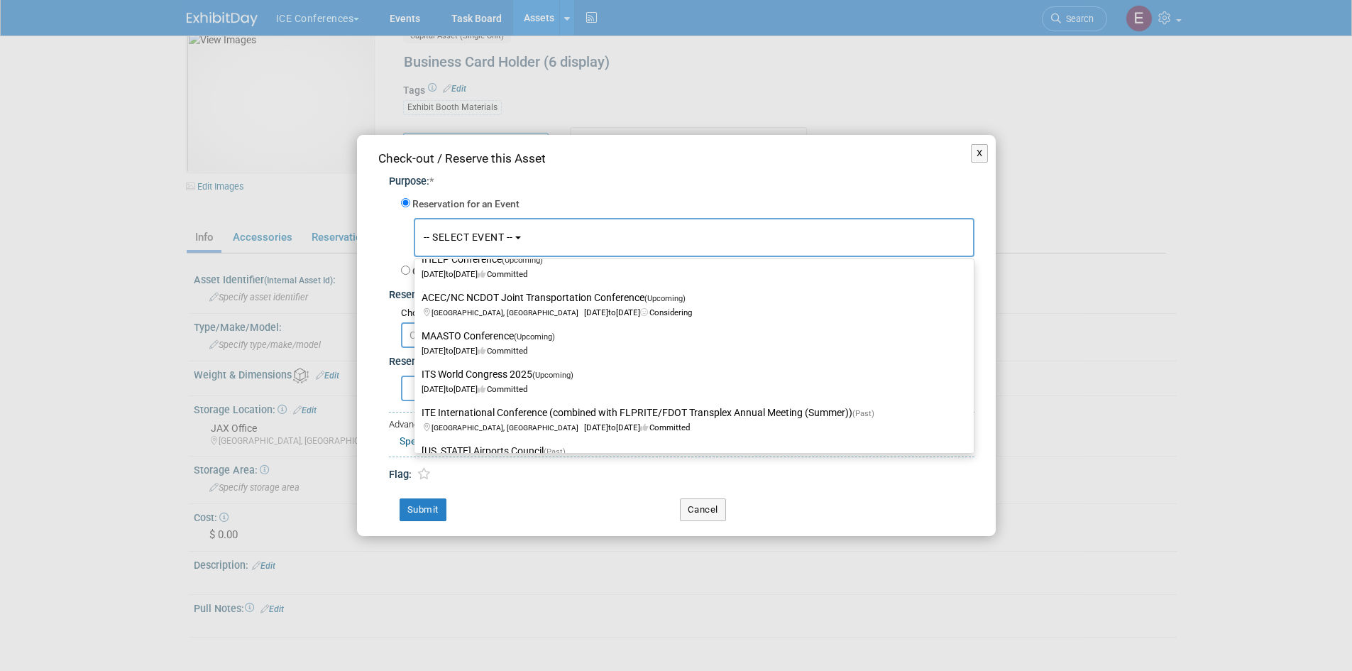
click at [388, 226] on div "Purpose: * Reservation for an Event -- SELECT EVENT -- 2026 AIAA ASCEND<span st…" at bounding box center [676, 324] width 596 height 315
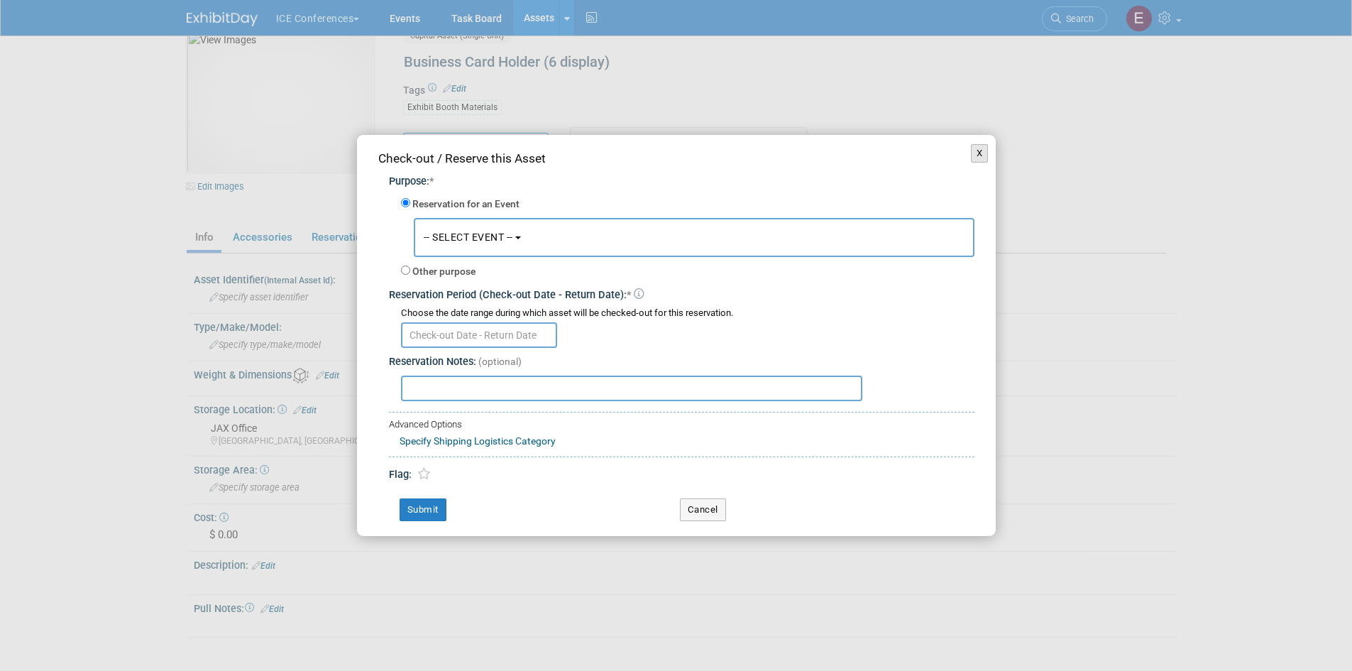
click at [978, 153] on button "X" at bounding box center [980, 153] width 18 height 18
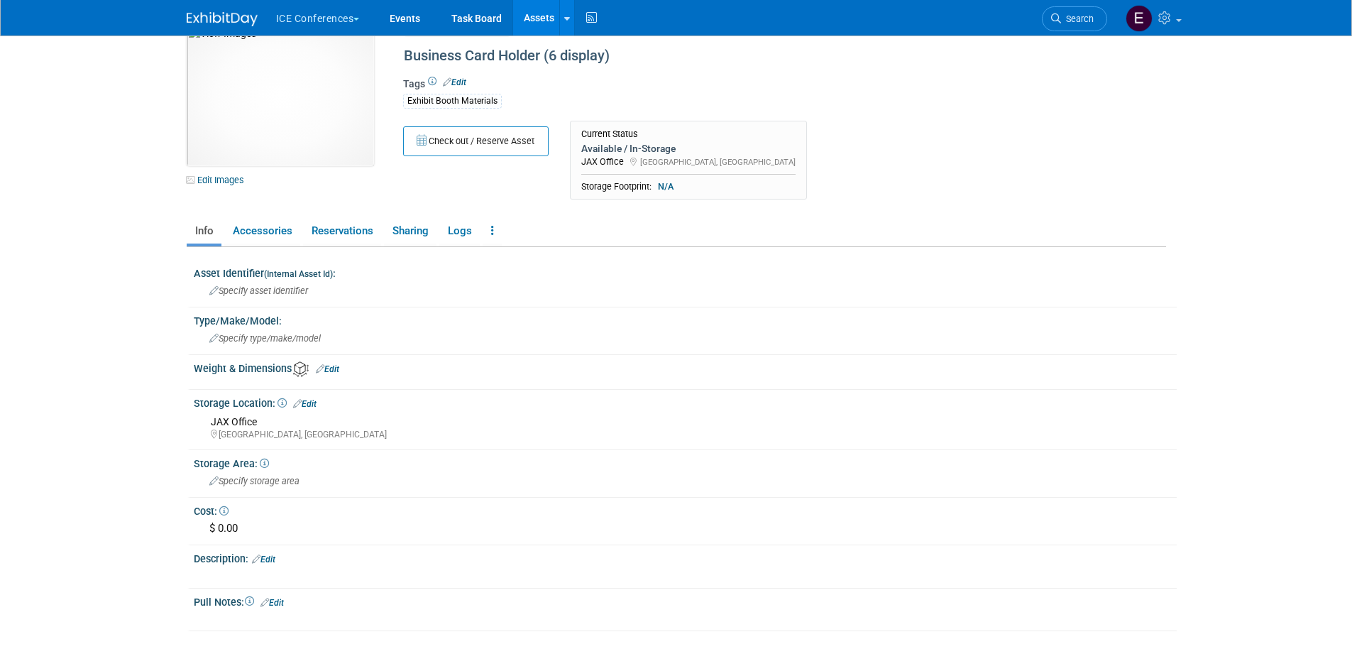
scroll to position [0, 0]
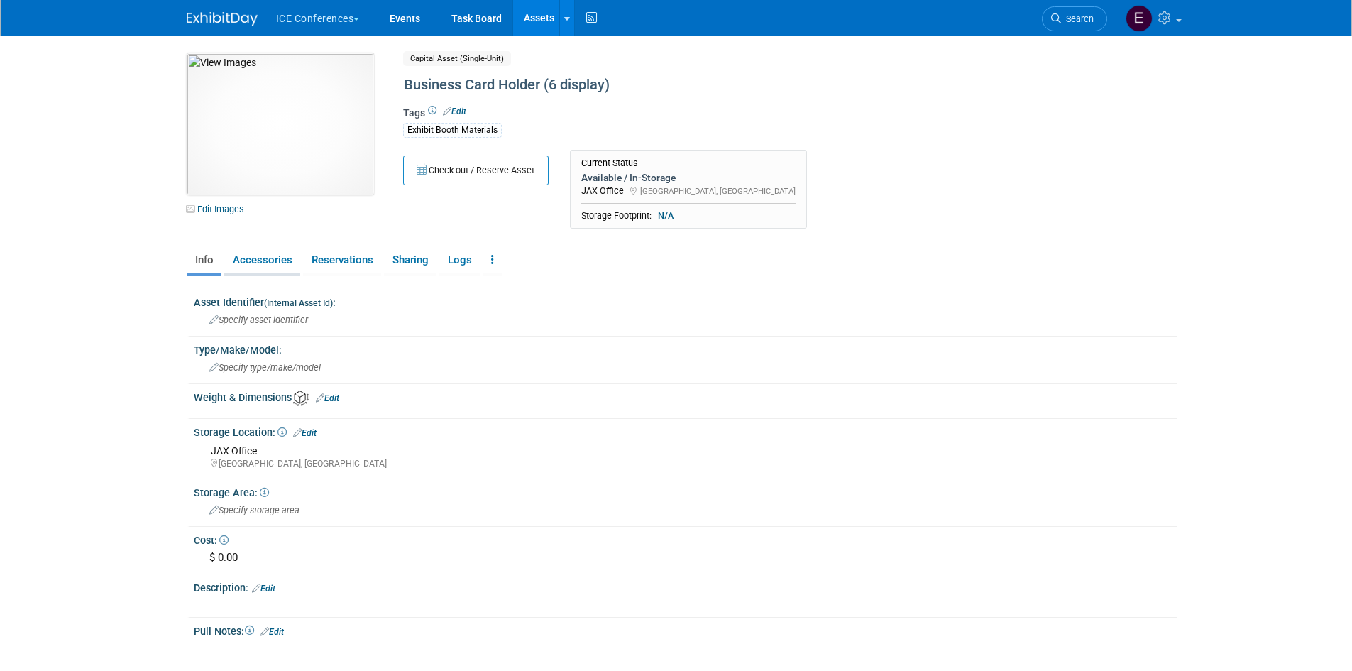
click at [248, 268] on link "Accessories" at bounding box center [262, 260] width 76 height 25
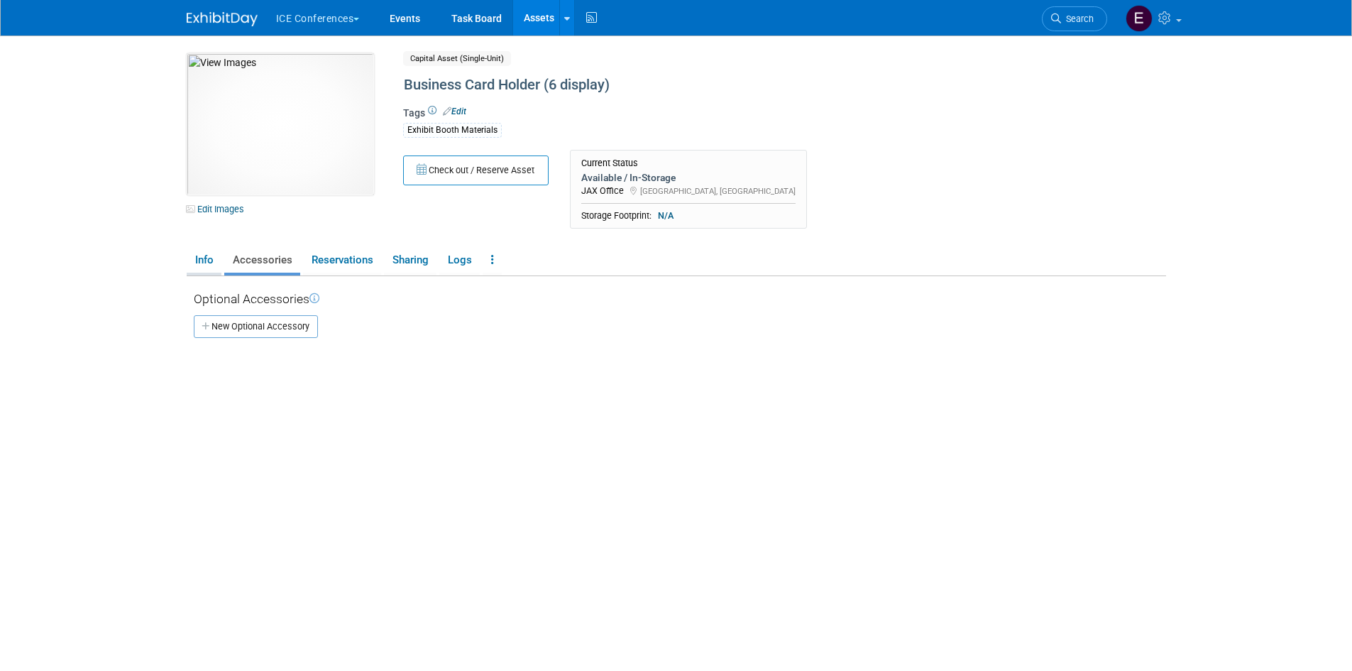
click at [212, 264] on link "Info" at bounding box center [204, 260] width 35 height 25
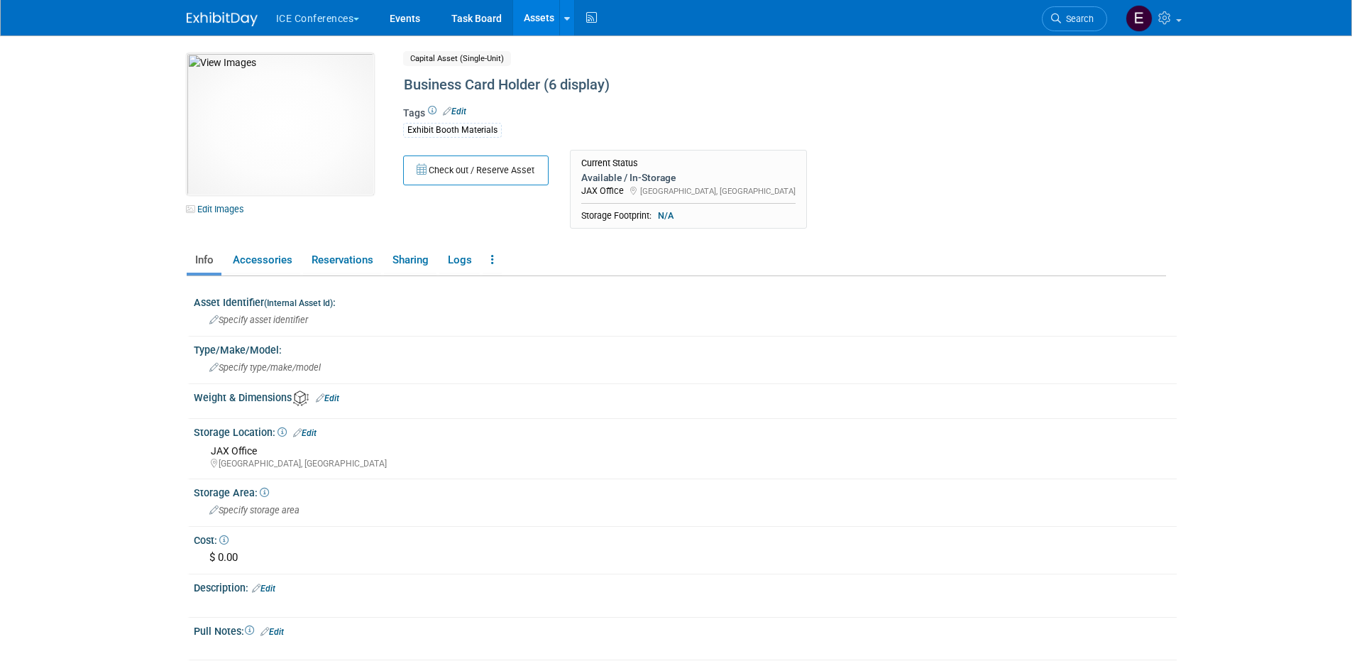
click at [334, 16] on button "ICE Conferences" at bounding box center [326, 15] width 103 height 31
click at [768, 99] on div "Business Card Holder (6 display)" at bounding box center [729, 87] width 661 height 23
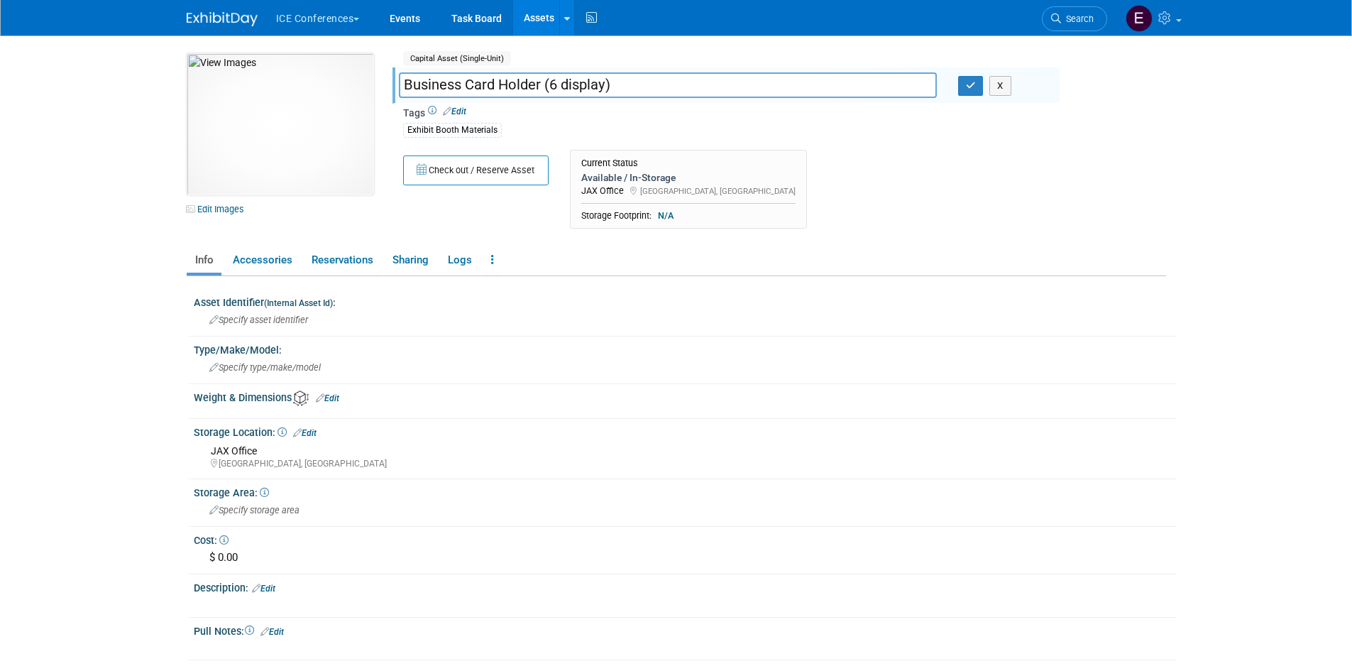
click at [314, 18] on button "ICE Conferences" at bounding box center [326, 15] width 103 height 31
click at [319, 109] on link "ICE Conferences" at bounding box center [325, 107] width 101 height 20
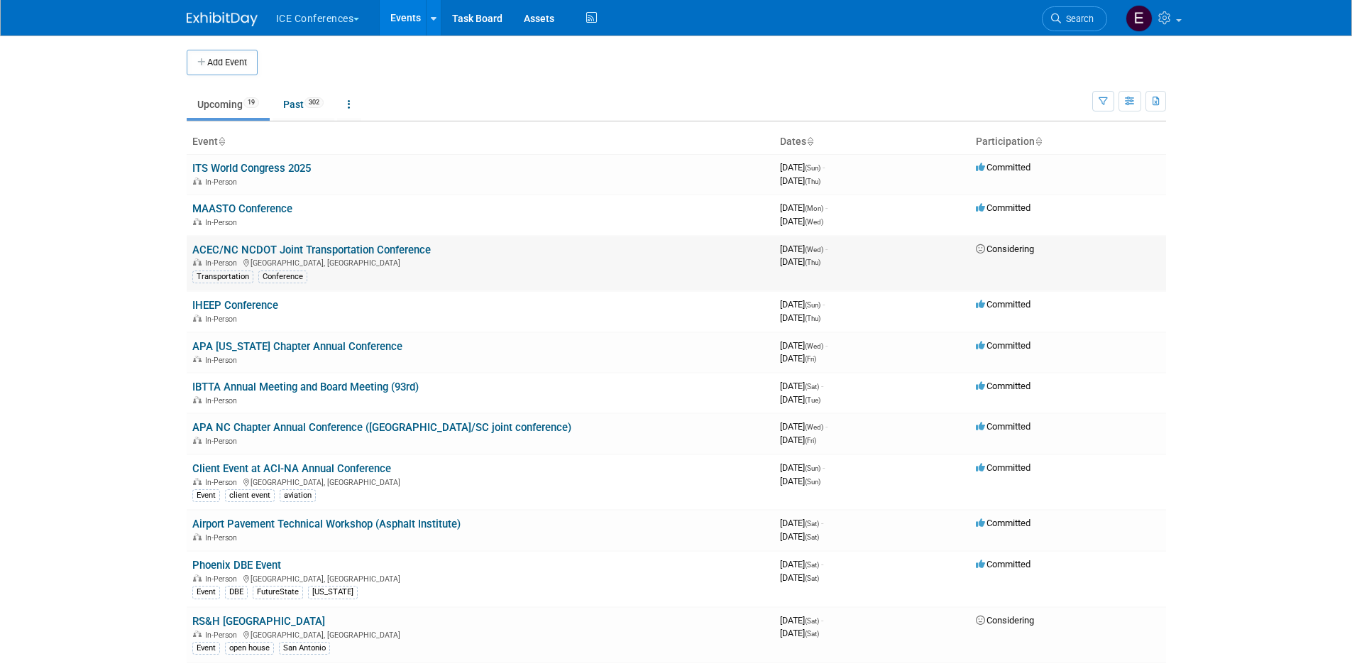
click at [365, 242] on td "ACEC/NC NCDOT Joint Transportation Conference In-Person [GEOGRAPHIC_DATA], [GEO…" at bounding box center [481, 264] width 588 height 56
click at [367, 249] on link "ACEC/NC NCDOT Joint Transportation Conference" at bounding box center [311, 249] width 238 height 13
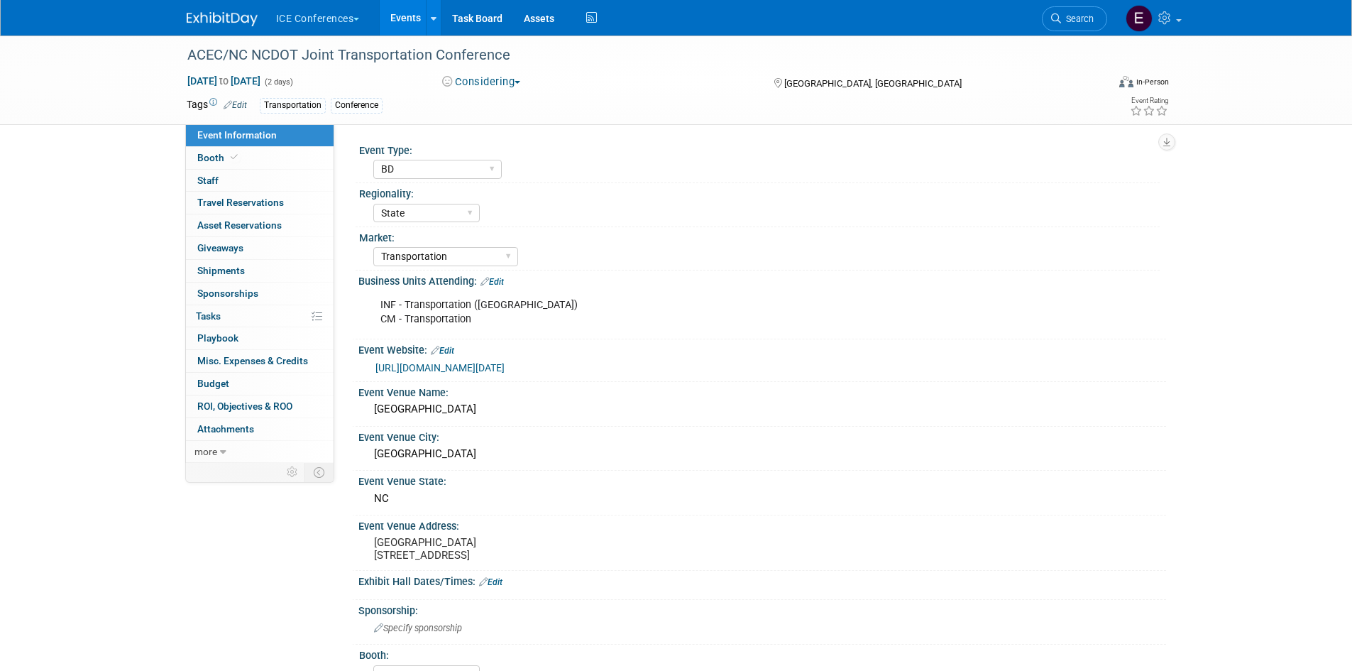
select select "BD"
select select "State"
select select "Transportation"
select select "No"
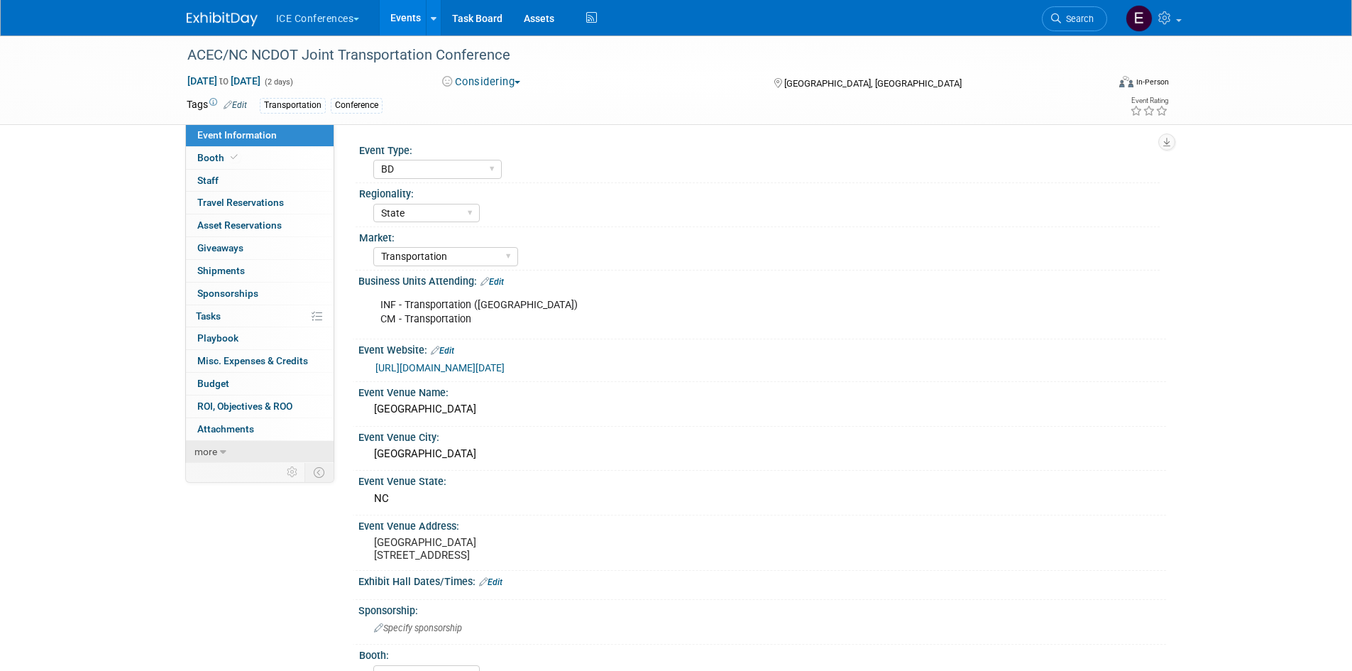
click at [204, 454] on span "more" at bounding box center [205, 451] width 23 height 11
drag, startPoint x: 204, startPoint y: 454, endPoint x: 198, endPoint y: 441, distance: 13.7
click at [198, 441] on link "less" at bounding box center [260, 452] width 148 height 22
click at [476, 12] on link "Task Board" at bounding box center [477, 17] width 72 height 35
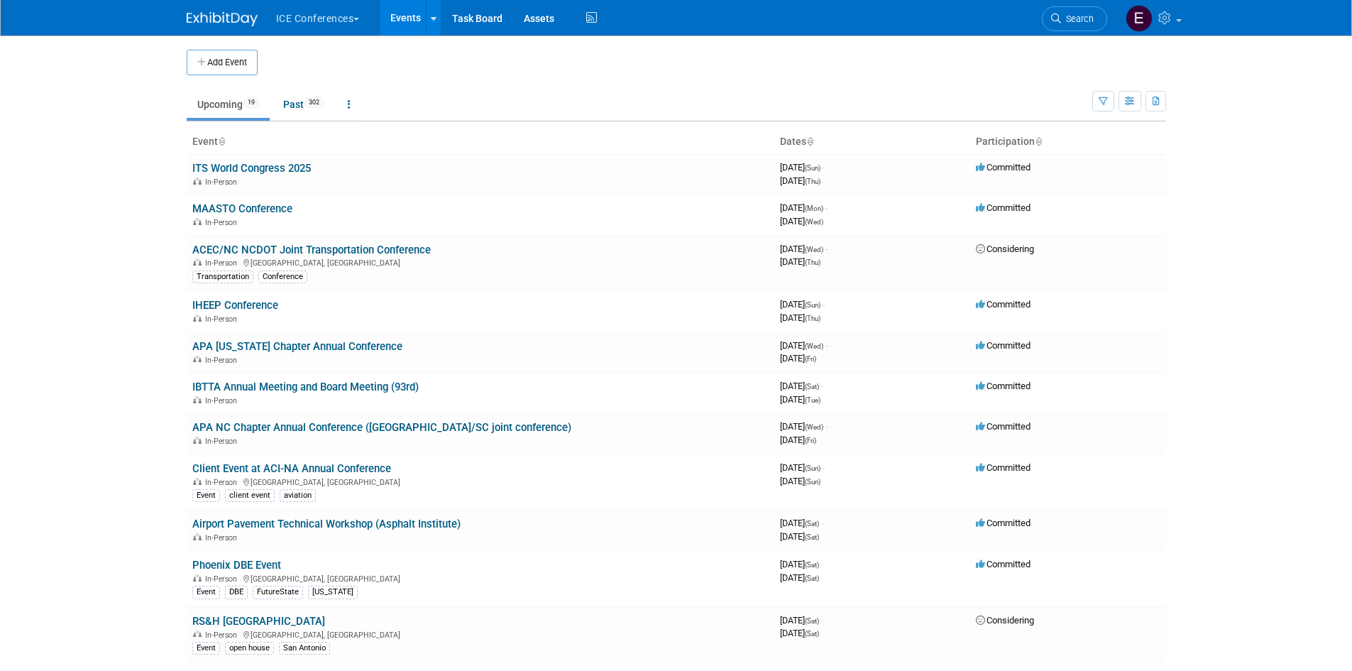
click at [303, 24] on button "ICE Conferences" at bounding box center [326, 15] width 103 height 31
click at [307, 60] on link "My Workspaces 2" at bounding box center [329, 62] width 94 height 24
click at [382, 251] on link "ACEC/NC NCDOT Joint Transportation Conference" at bounding box center [311, 249] width 238 height 13
click at [284, 248] on link "ACEC/NC NCDOT Joint Transportation Conference" at bounding box center [311, 249] width 238 height 13
click at [248, 209] on link "MAASTO Conference" at bounding box center [242, 208] width 100 height 13
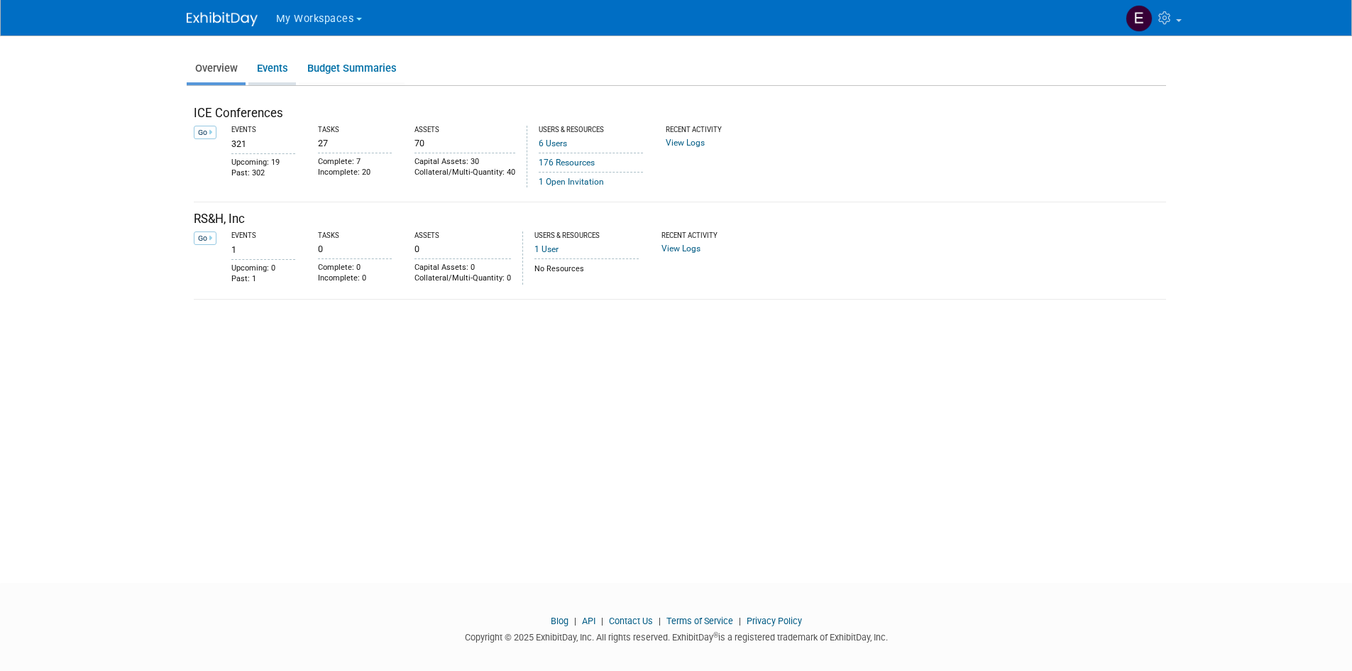
click at [268, 56] on link "Events" at bounding box center [272, 69] width 48 height 28
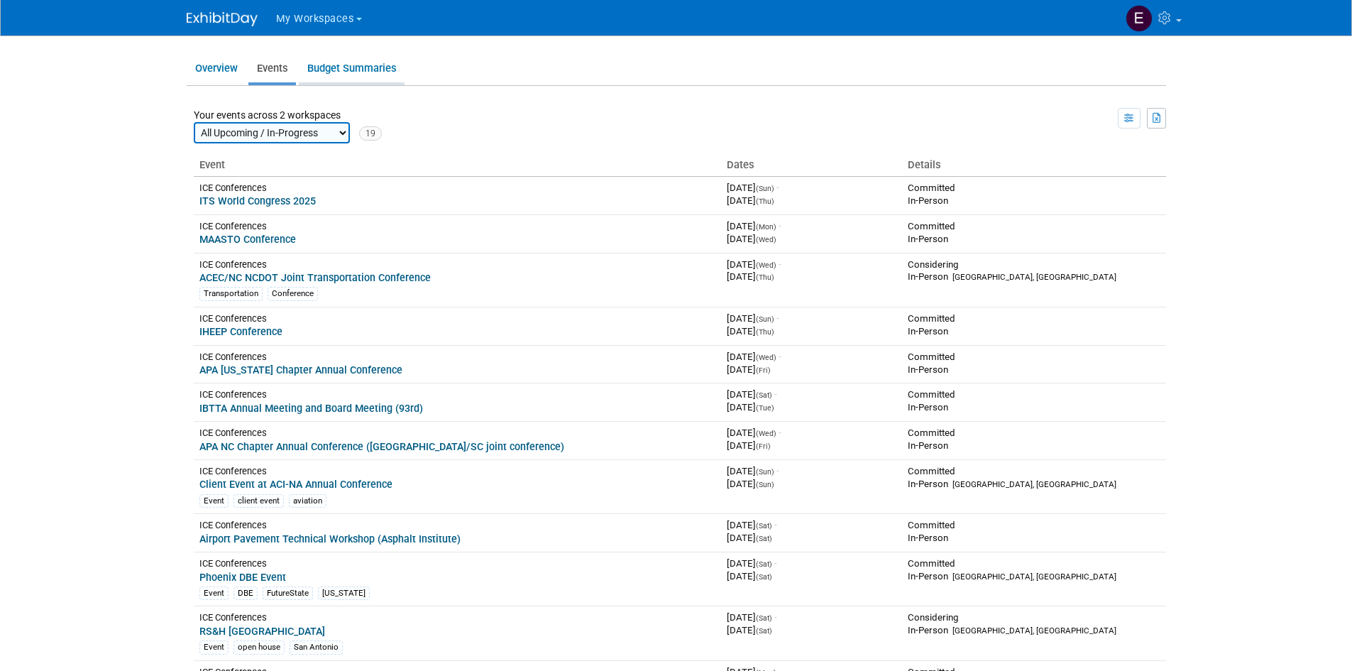
click at [329, 65] on link "Budget Summaries" at bounding box center [352, 69] width 106 height 28
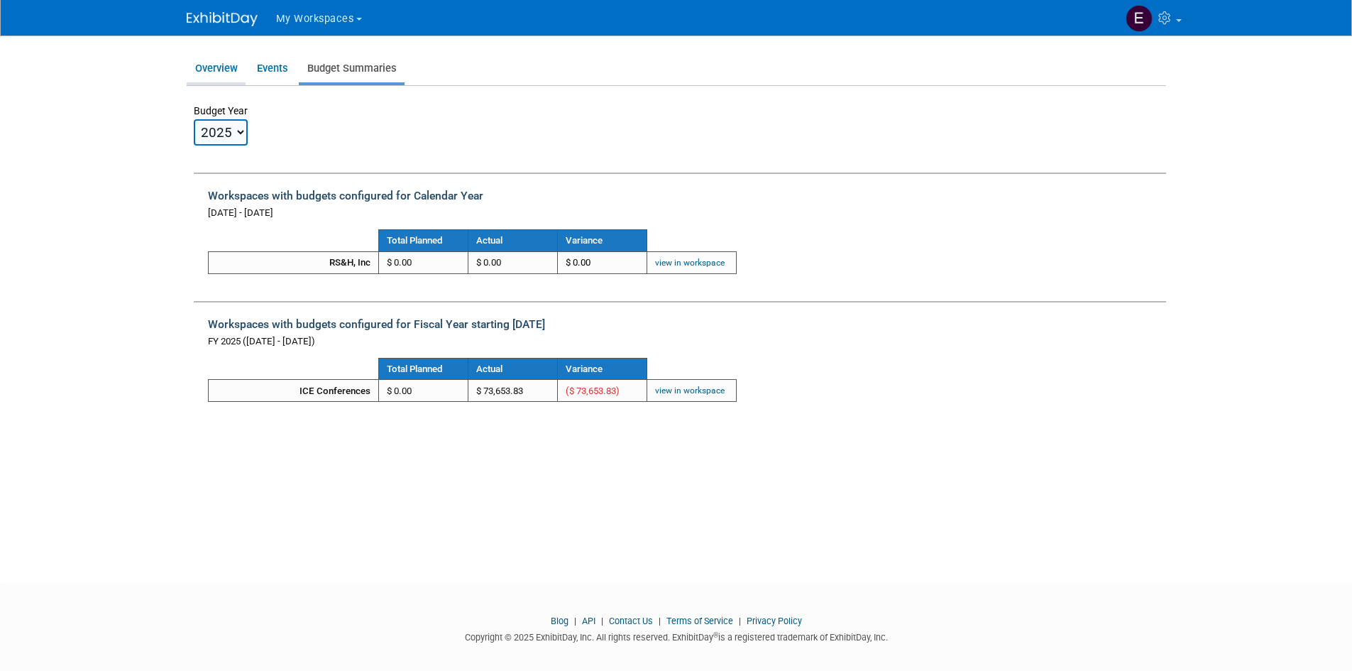
click at [221, 65] on link "Overview" at bounding box center [216, 69] width 59 height 28
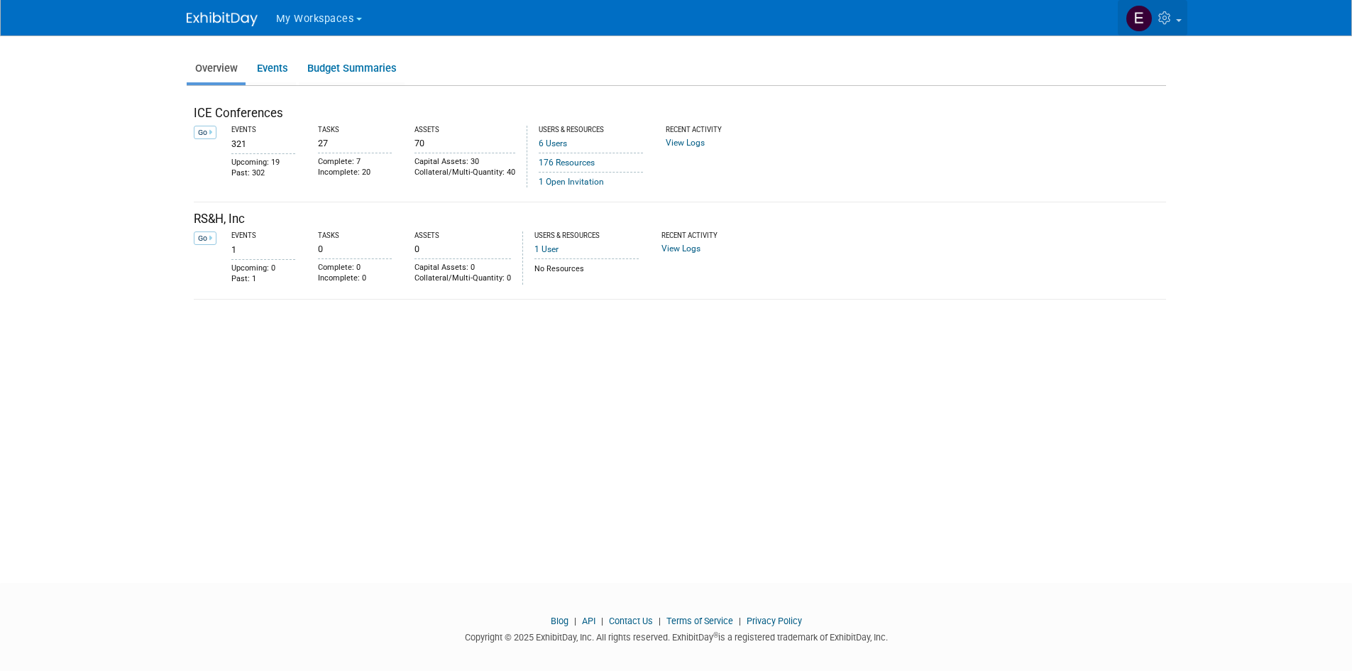
click at [1174, 16] on icon at bounding box center [1166, 17] width 16 height 13
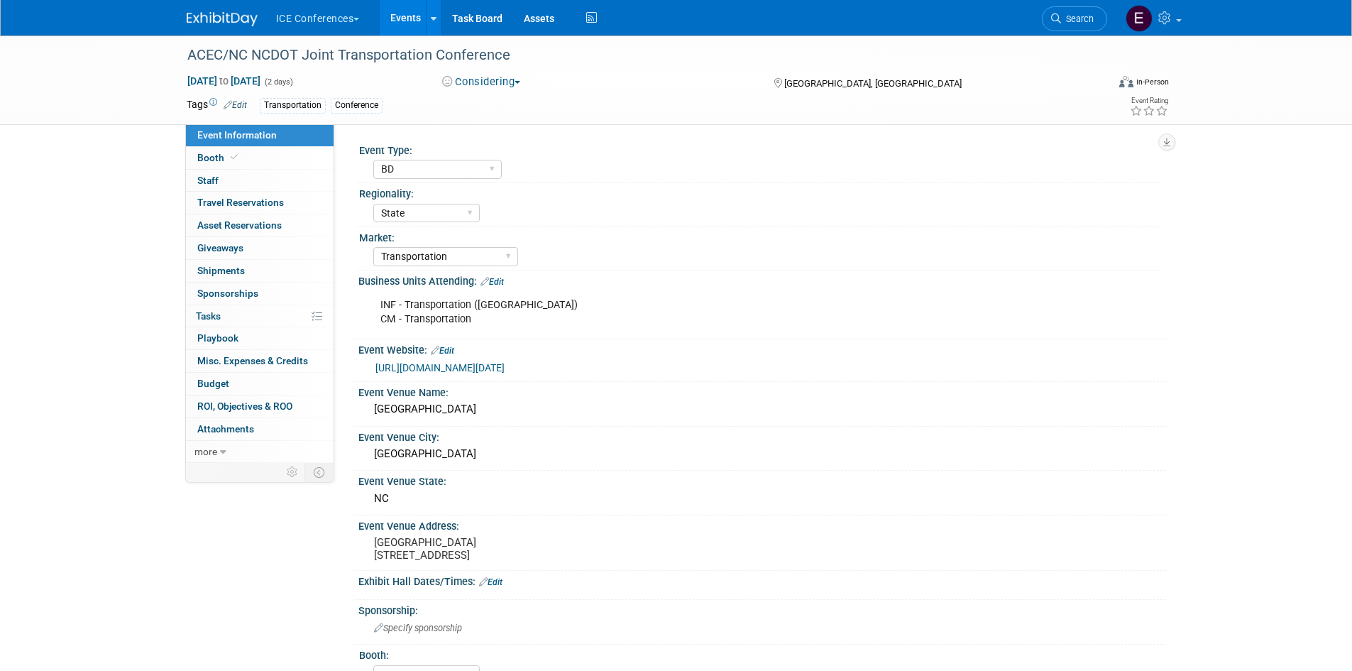
select select "BD"
select select "State"
select select "Transportation"
select select "No"
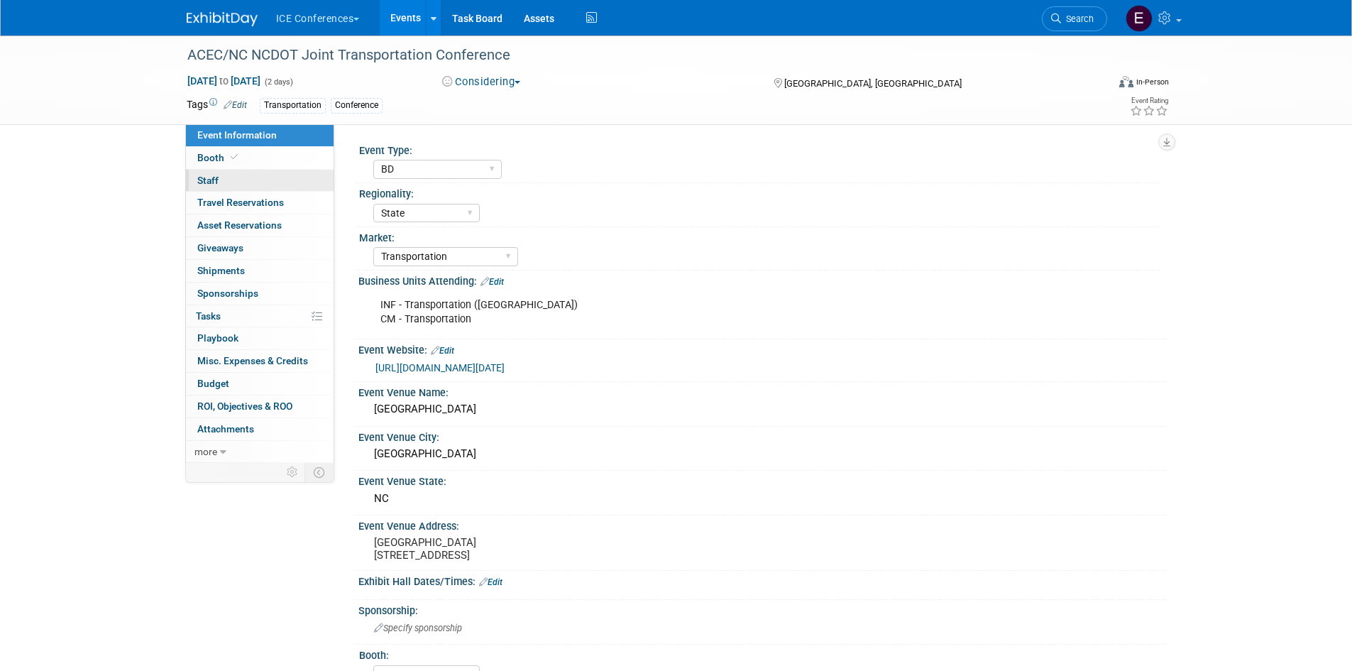
click at [229, 177] on link "0 Staff 0" at bounding box center [260, 181] width 148 height 22
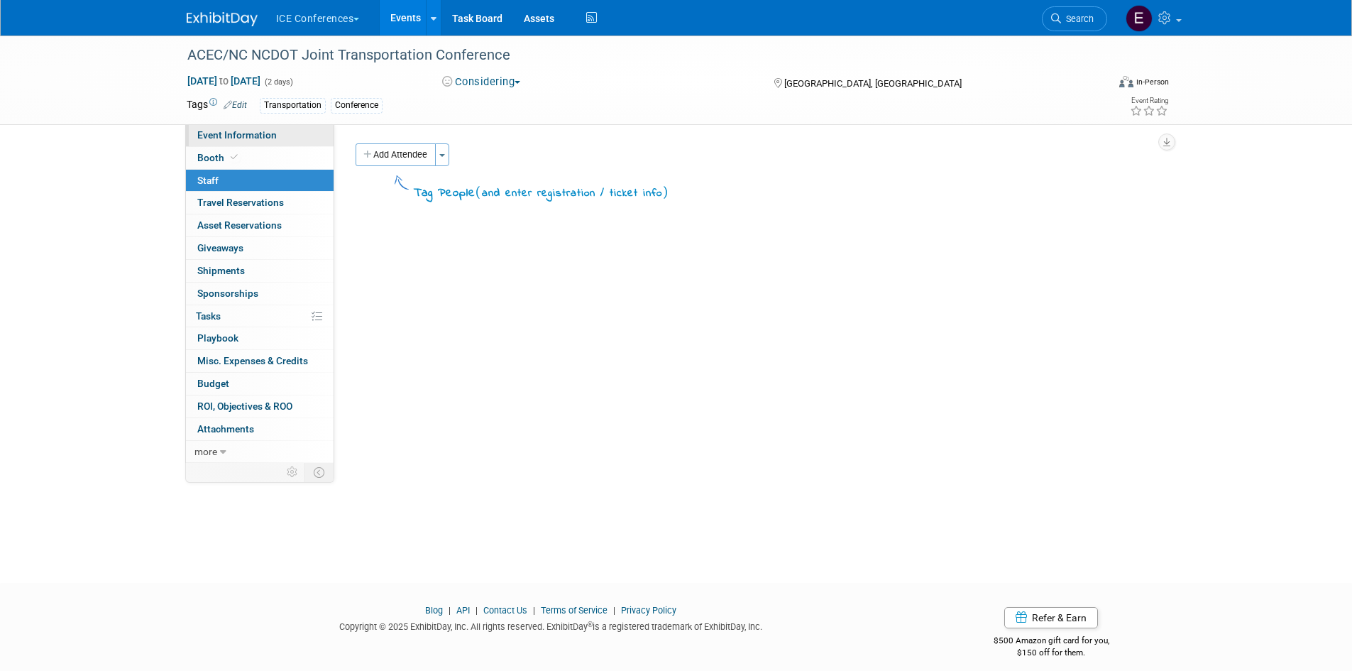
click at [229, 136] on span "Event Information" at bounding box center [236, 134] width 79 height 11
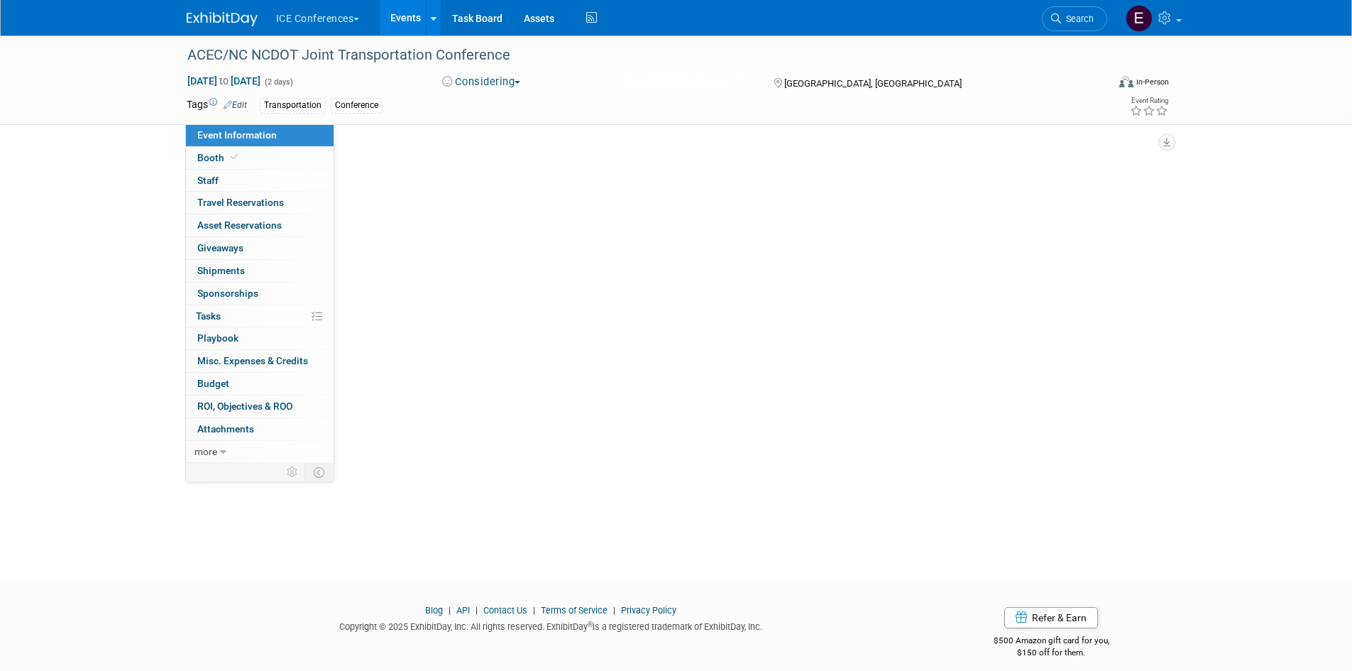
select select "BD"
select select "State"
select select "Transportation"
select select "No"
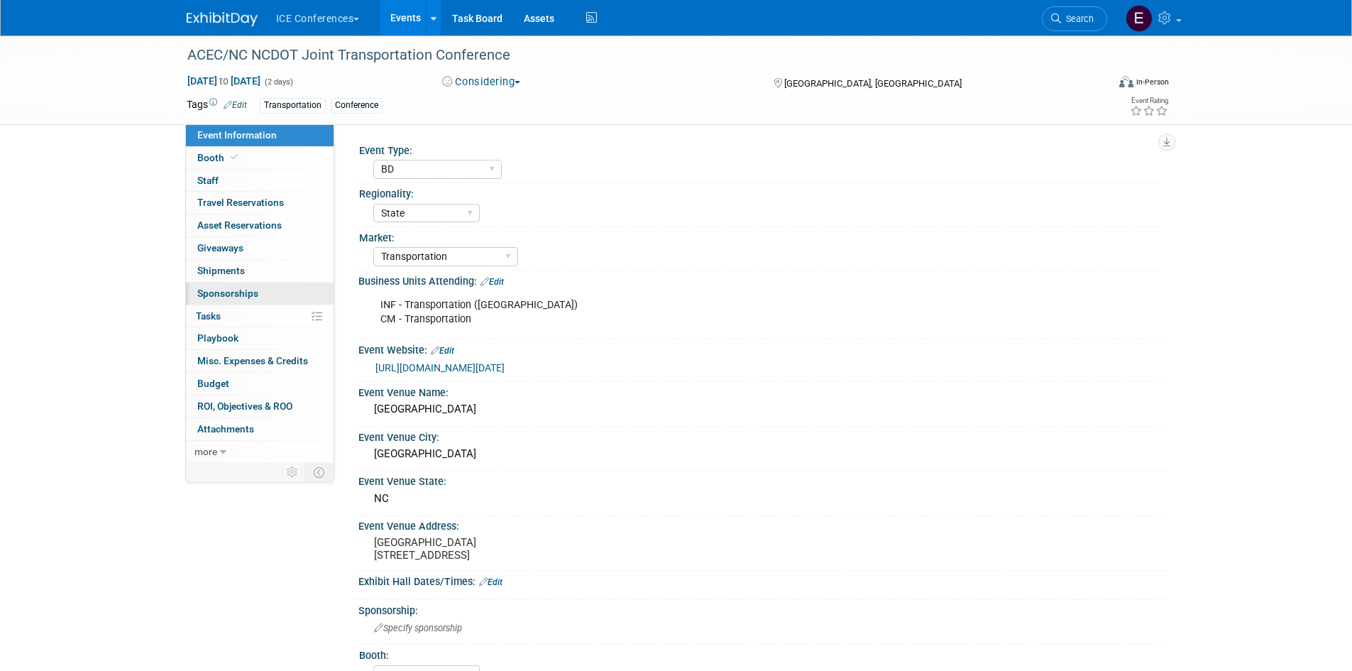
click at [232, 292] on span "Sponsorships 0" at bounding box center [227, 292] width 61 height 11
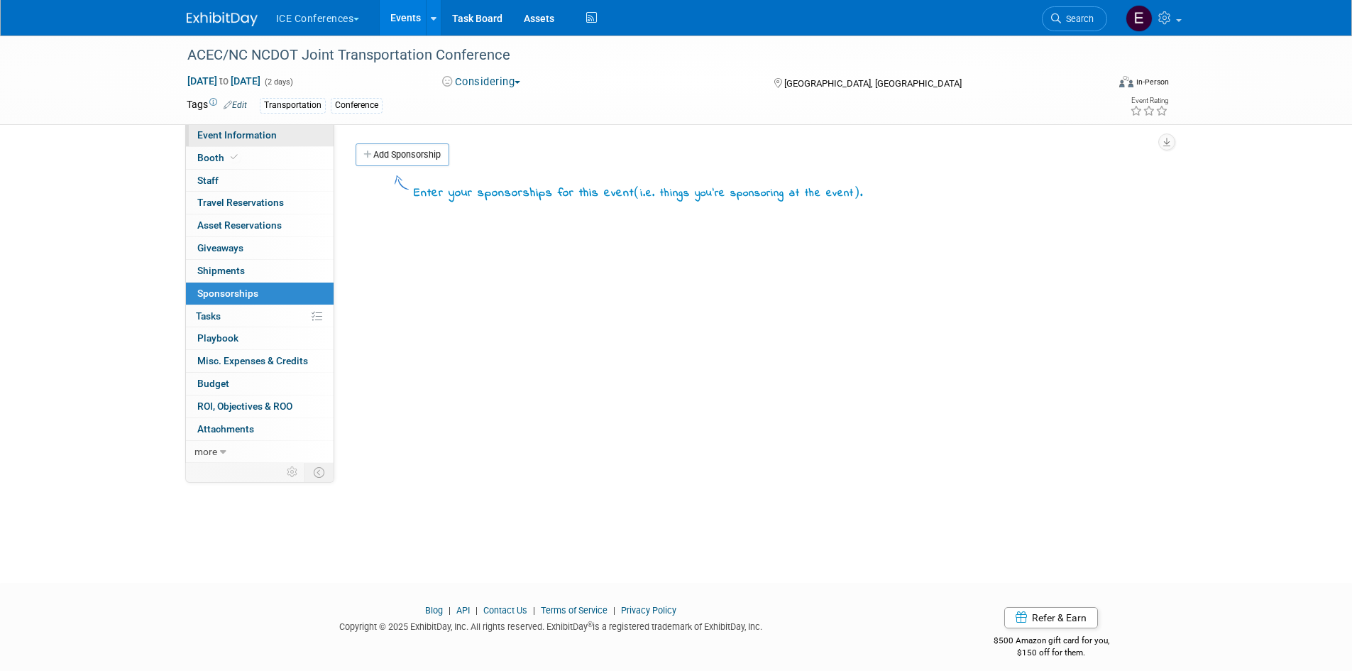
click at [211, 127] on link "Event Information" at bounding box center [260, 135] width 148 height 22
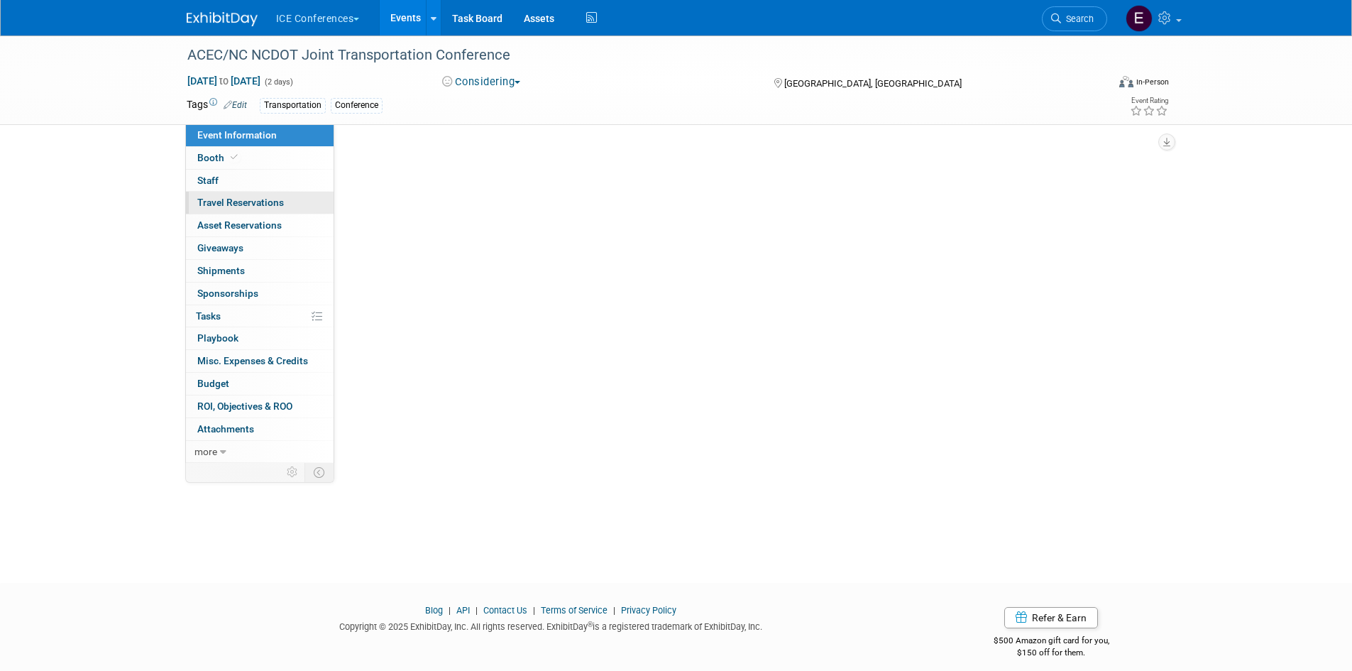
select select "BD"
select select "State"
select select "Transportation"
select select "No"
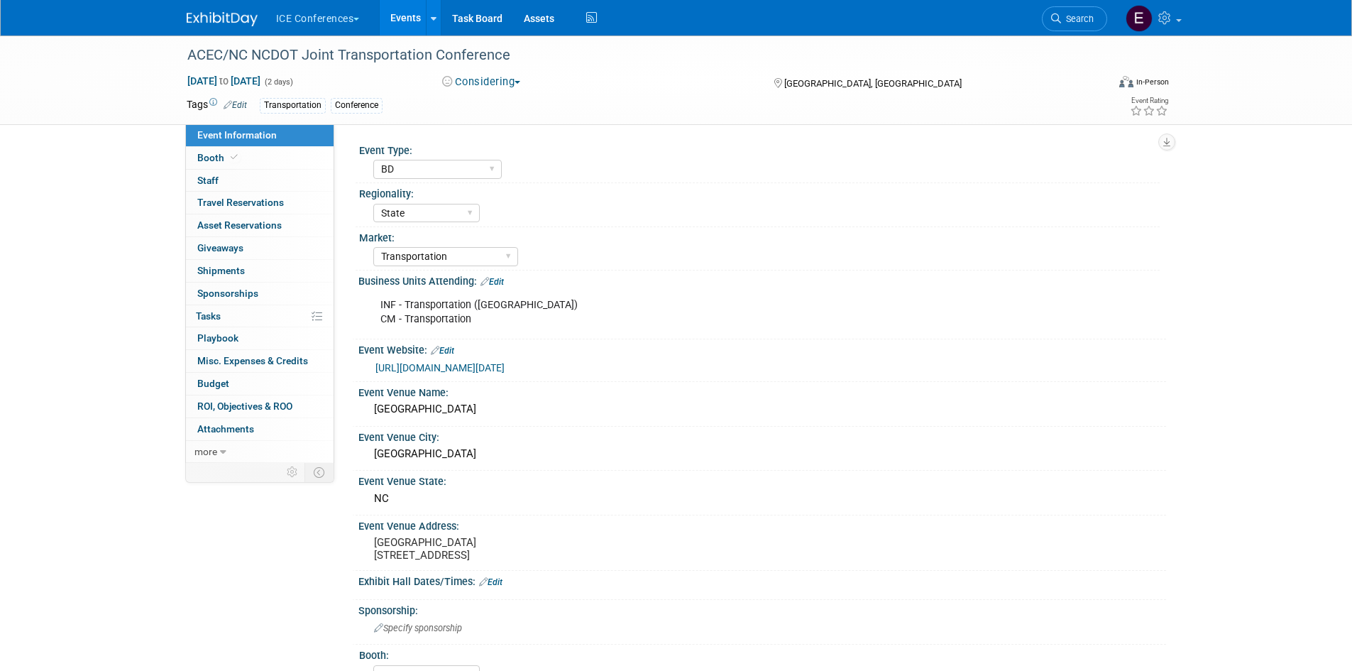
select select "BD"
select select "State"
select select "Transportation"
select select "No"
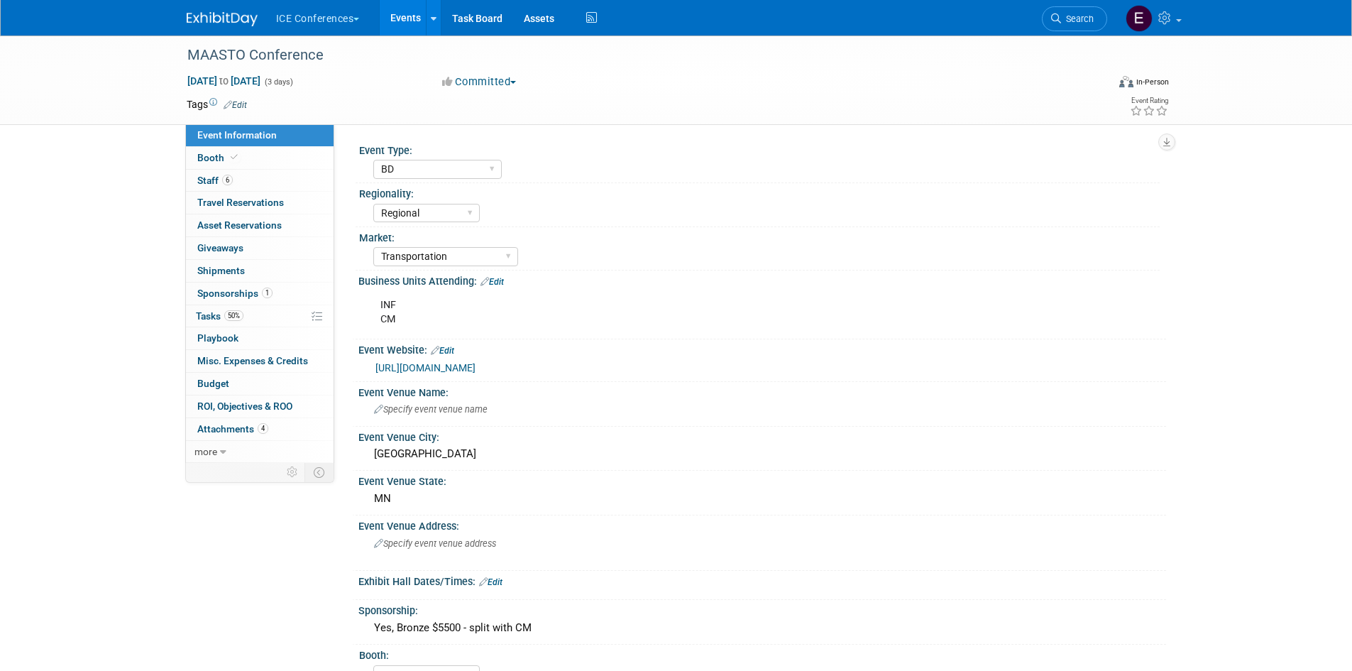
select select "BD"
select select "Regional"
select select "Transportation"
select select "No"
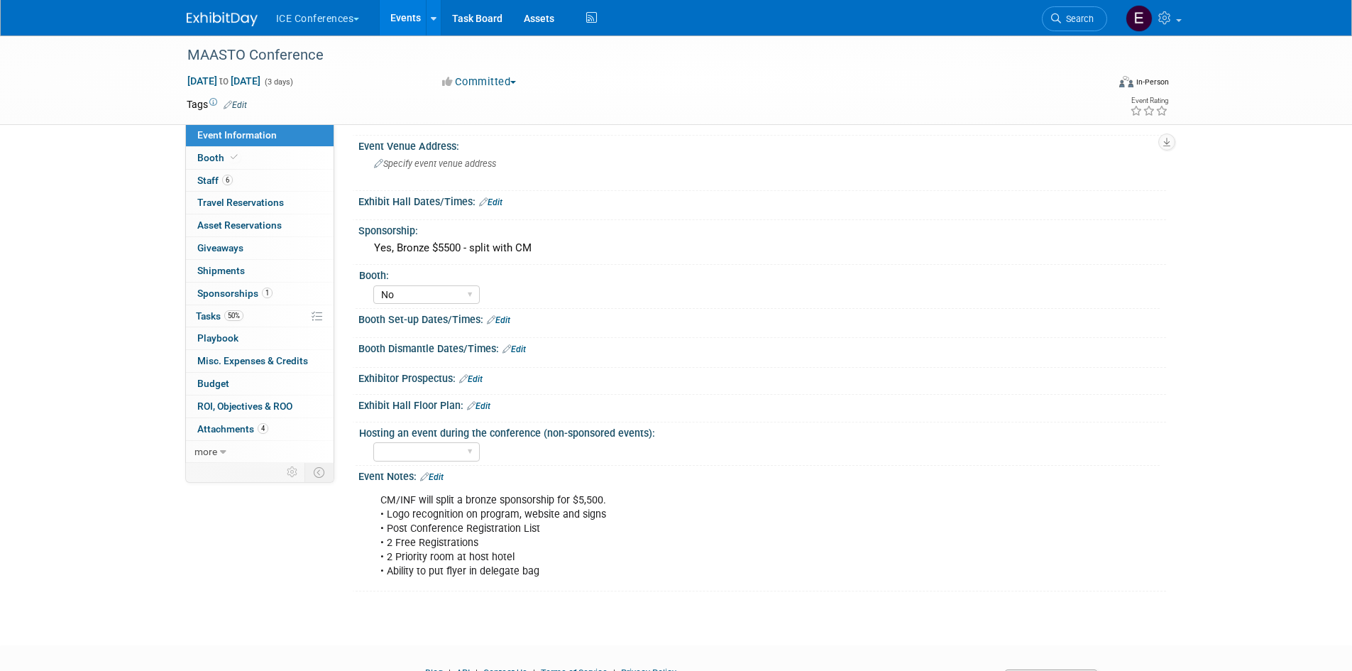
scroll to position [380, 0]
click at [454, 448] on select "Yes No Maybe" at bounding box center [426, 450] width 106 height 19
click at [712, 450] on div "Yes No Maybe" at bounding box center [766, 449] width 786 height 23
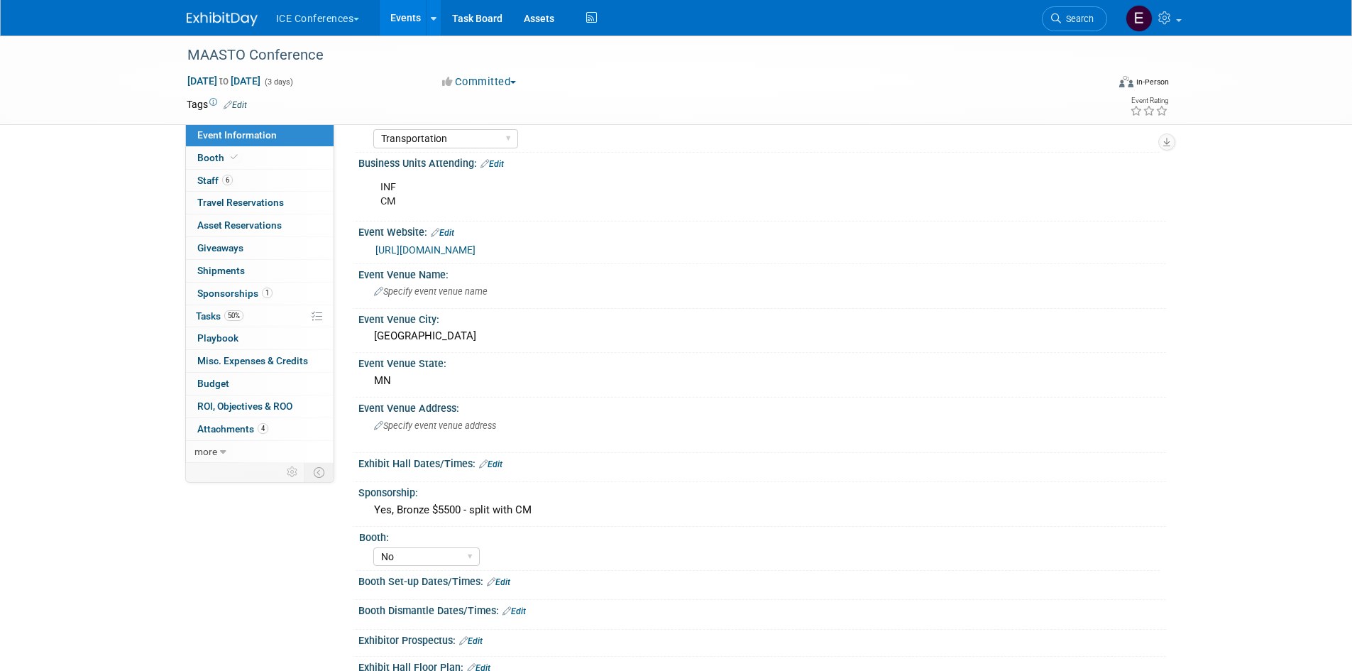
scroll to position [0, 0]
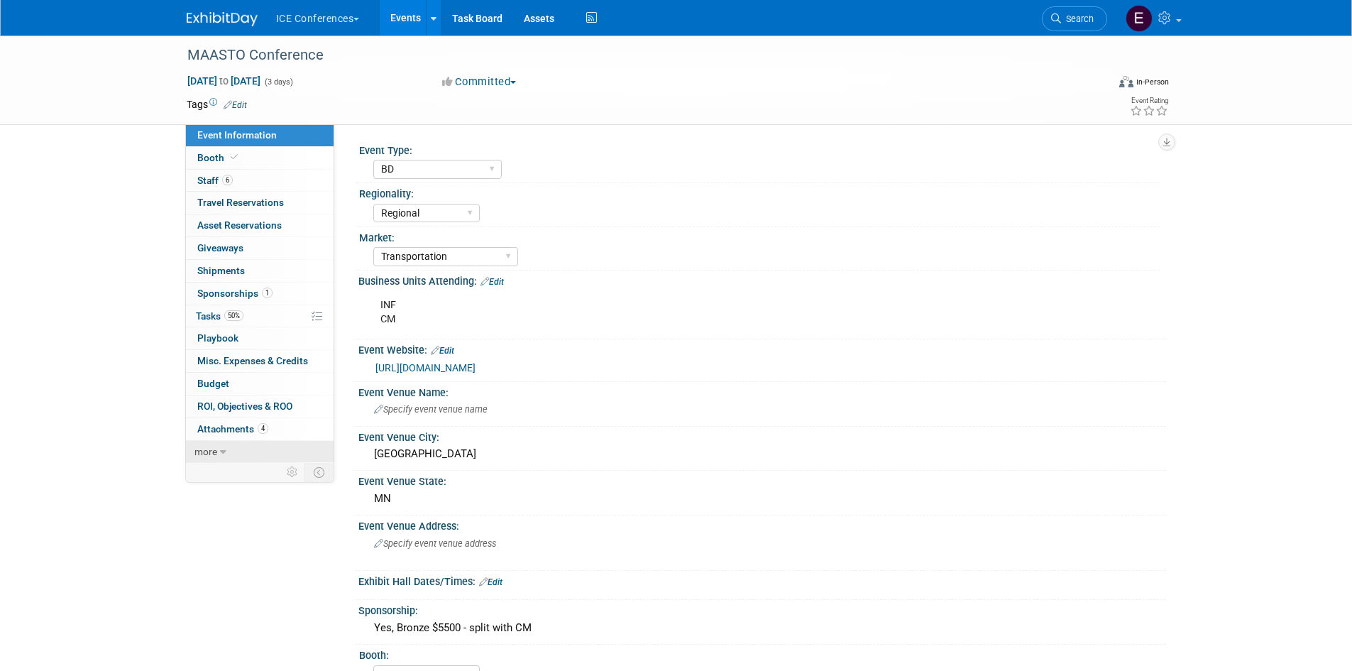
click at [209, 451] on span "more" at bounding box center [205, 451] width 23 height 11
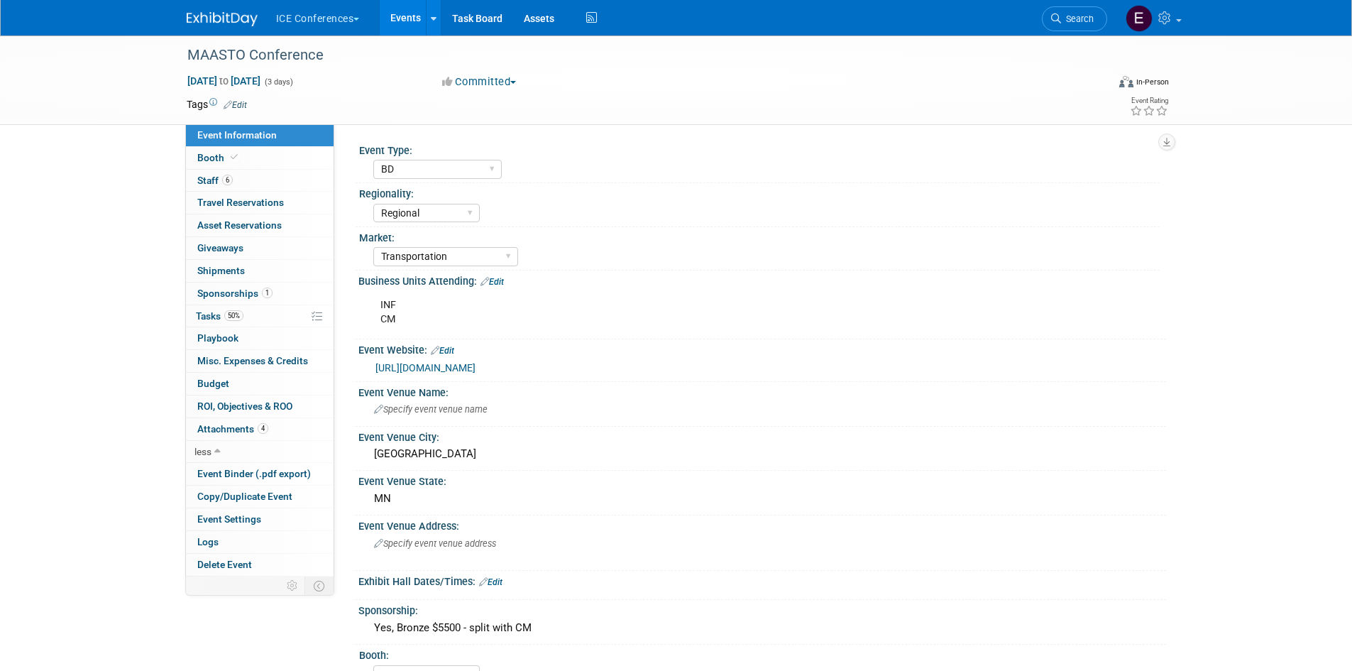
click at [1240, 203] on div "MAASTO Conference [DATE] to [DATE] (3 days) [DATE] to [DATE] Committed Committe…" at bounding box center [676, 517] width 1352 height 964
